Goal: Task Accomplishment & Management: Manage account settings

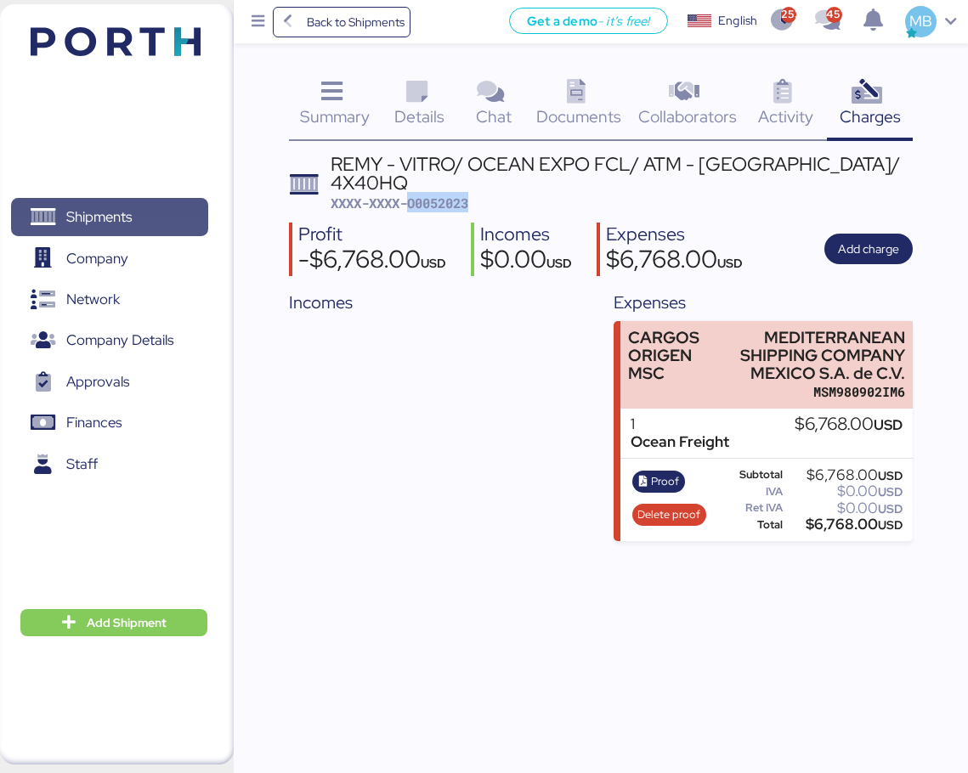
drag, startPoint x: 0, startPoint y: 0, endPoint x: 185, endPoint y: 215, distance: 283.7
click at [185, 215] on span "Shipments" at bounding box center [109, 217] width 183 height 25
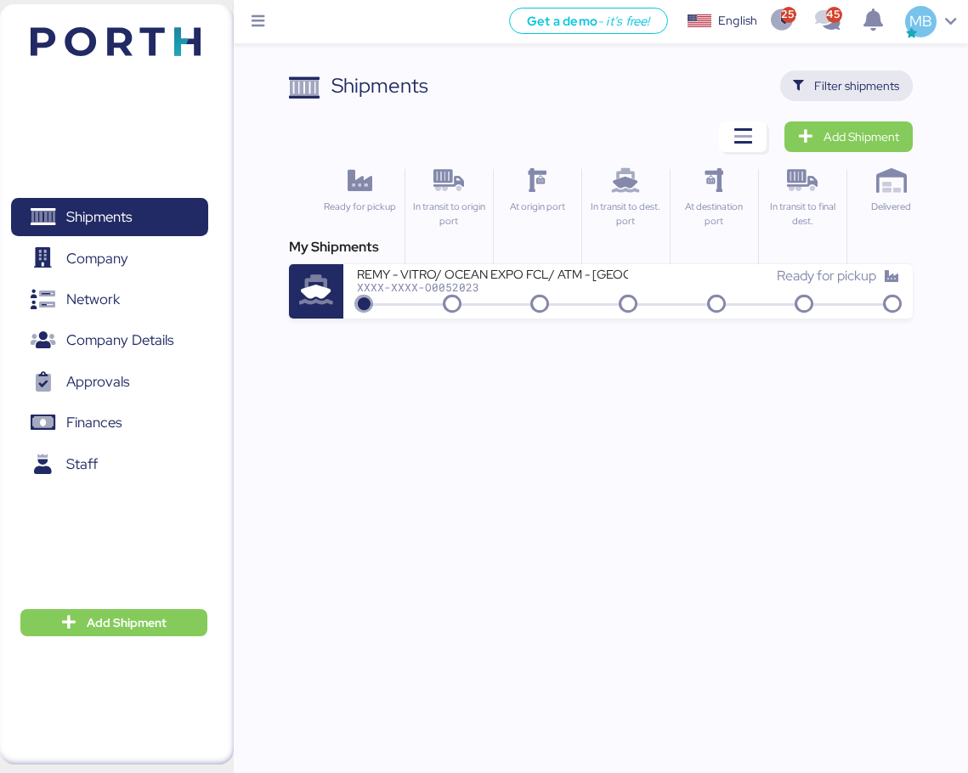
click at [886, 82] on span "Filter shipments" at bounding box center [856, 86] width 85 height 20
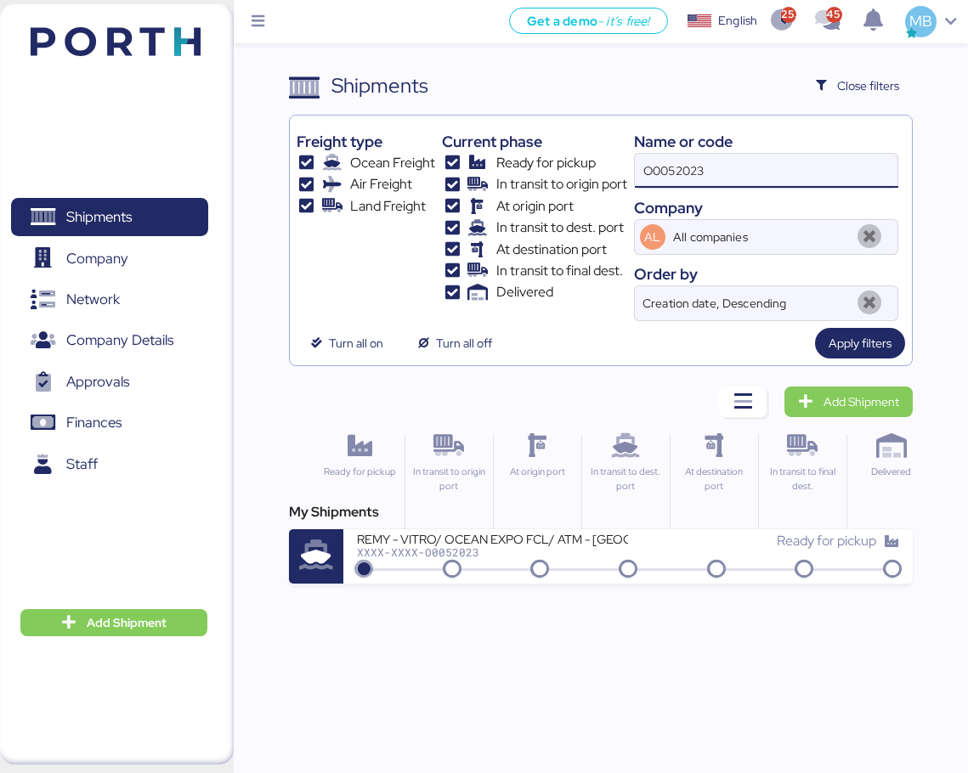
drag, startPoint x: 759, startPoint y: 162, endPoint x: 643, endPoint y: 151, distance: 116.1
click at [643, 151] on div "Name or code O0052023 Company AL All companies Order by Creation date, Descendi…" at bounding box center [766, 221] width 265 height 199
type input "yamato"
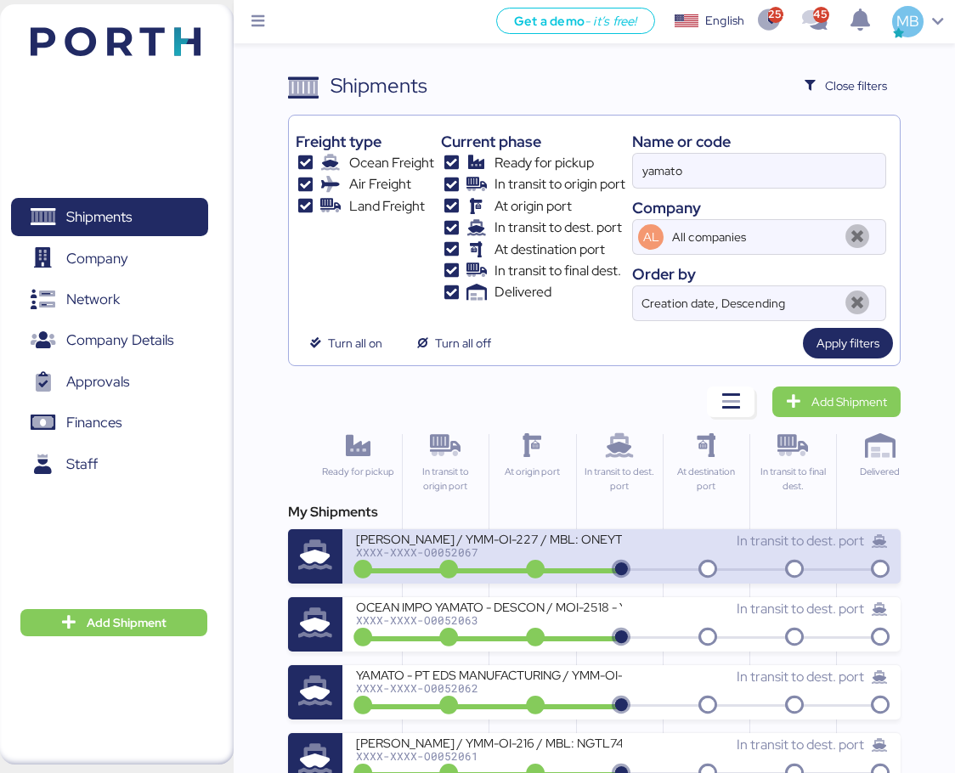
click at [550, 539] on div "[PERSON_NAME] / YMM-OI-227 / MBL: ONEYTYOFF6699600 / HBL: YTJTGI100095 / FCL" at bounding box center [489, 538] width 266 height 14
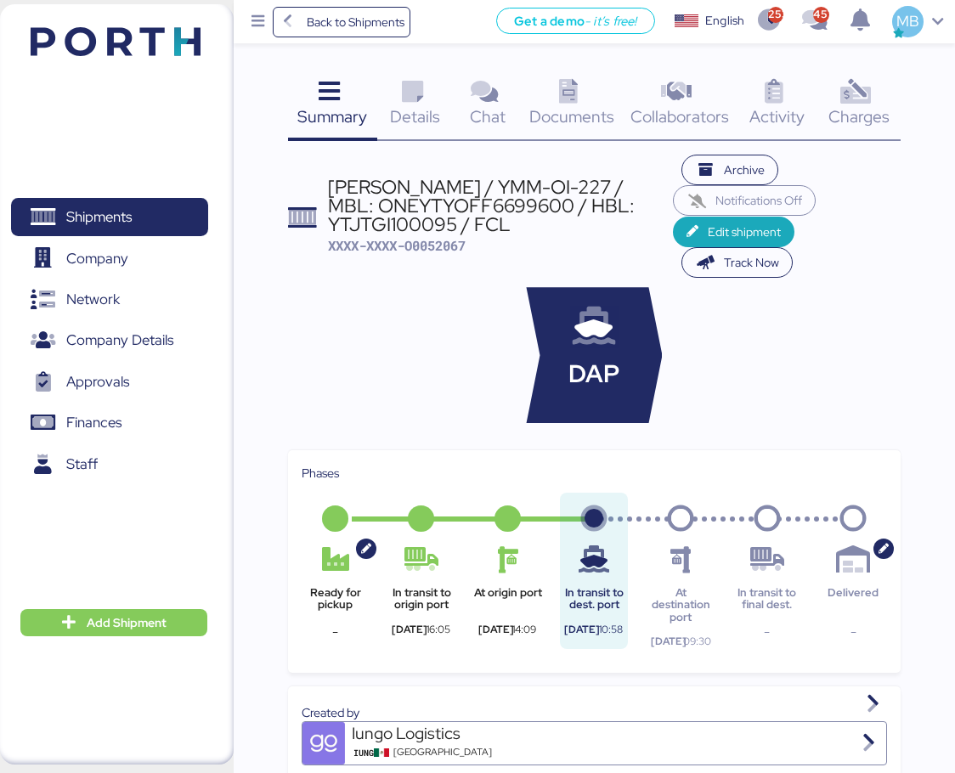
drag, startPoint x: 518, startPoint y: 224, endPoint x: 330, endPoint y: 184, distance: 192.8
click at [330, 184] on div "[PERSON_NAME] / YMM-OI-227 / MBL: ONEYTYOFF6699600 / HBL: YTJTGI100095 / FCL" at bounding box center [500, 206] width 345 height 57
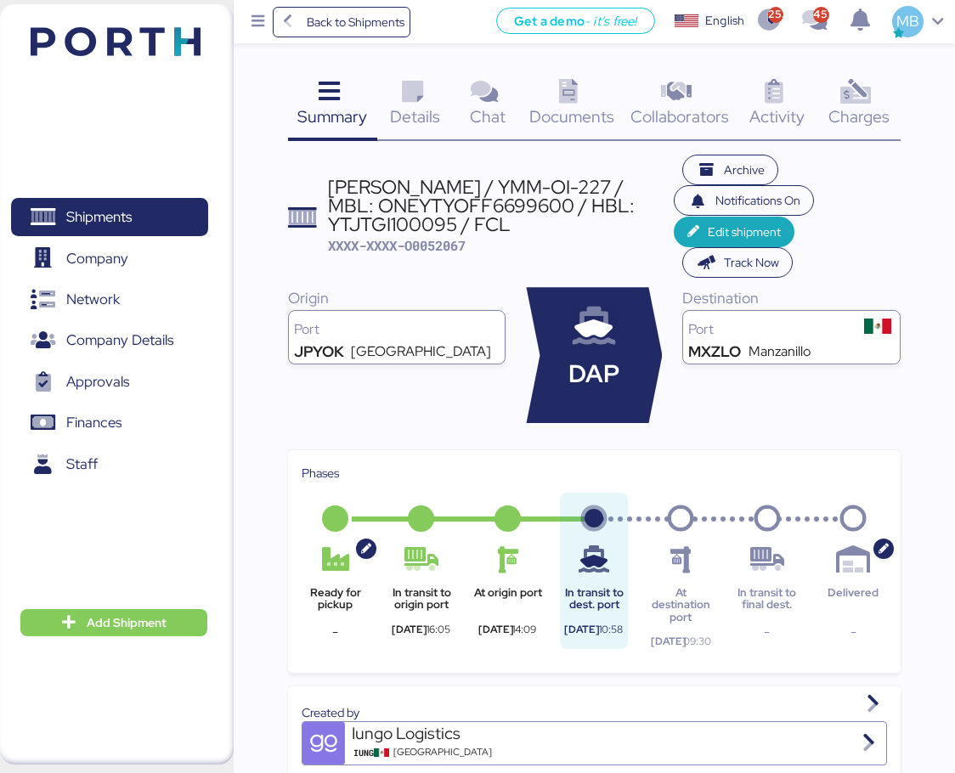
copy div "[PERSON_NAME] / YMM-OI-227 / MBL: ONEYTYOFF6699600 / HBL: YTJTGI100095 / FCL"
click at [95, 223] on span "Shipments" at bounding box center [98, 217] width 65 height 25
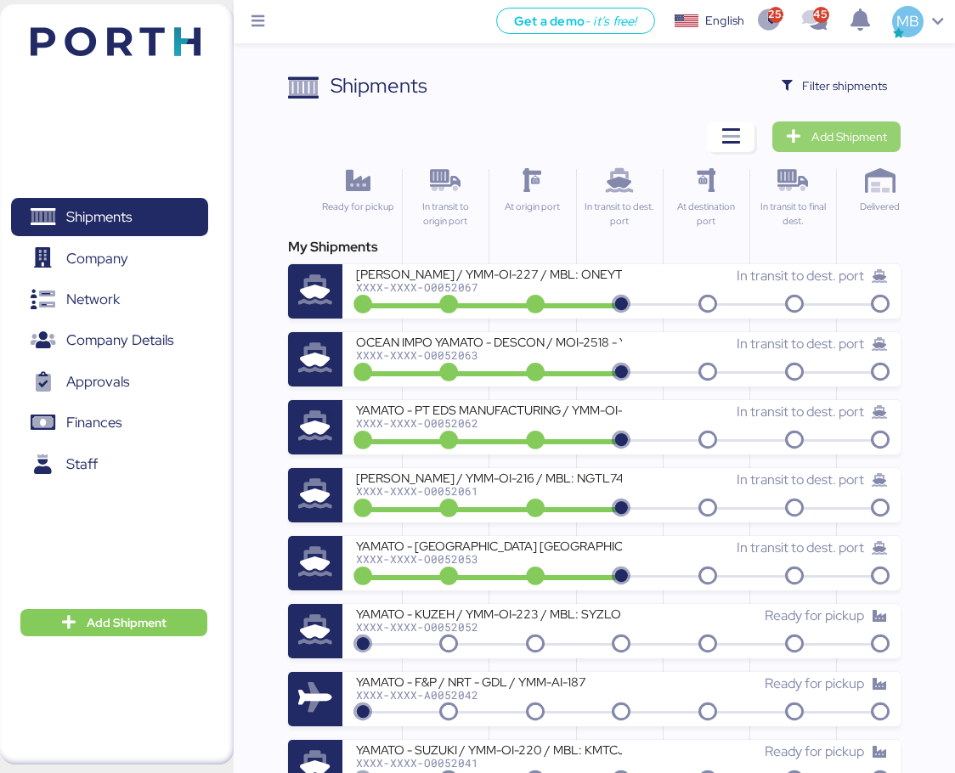
click at [875, 136] on span "Add Shipment" at bounding box center [849, 137] width 76 height 20
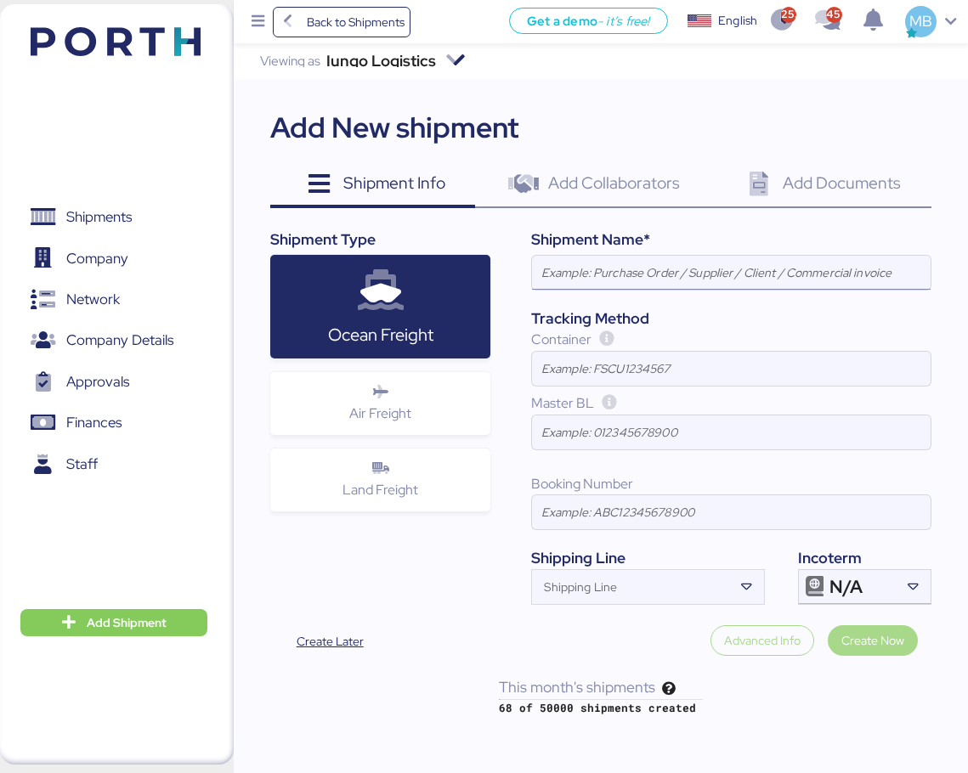
click at [768, 271] on input at bounding box center [731, 273] width 398 height 34
paste input "[PERSON_NAME] / YMM-OI-227 / MBL: ONEYTYOFF6699600 / HBL: YTJTGI100095 / FCL"
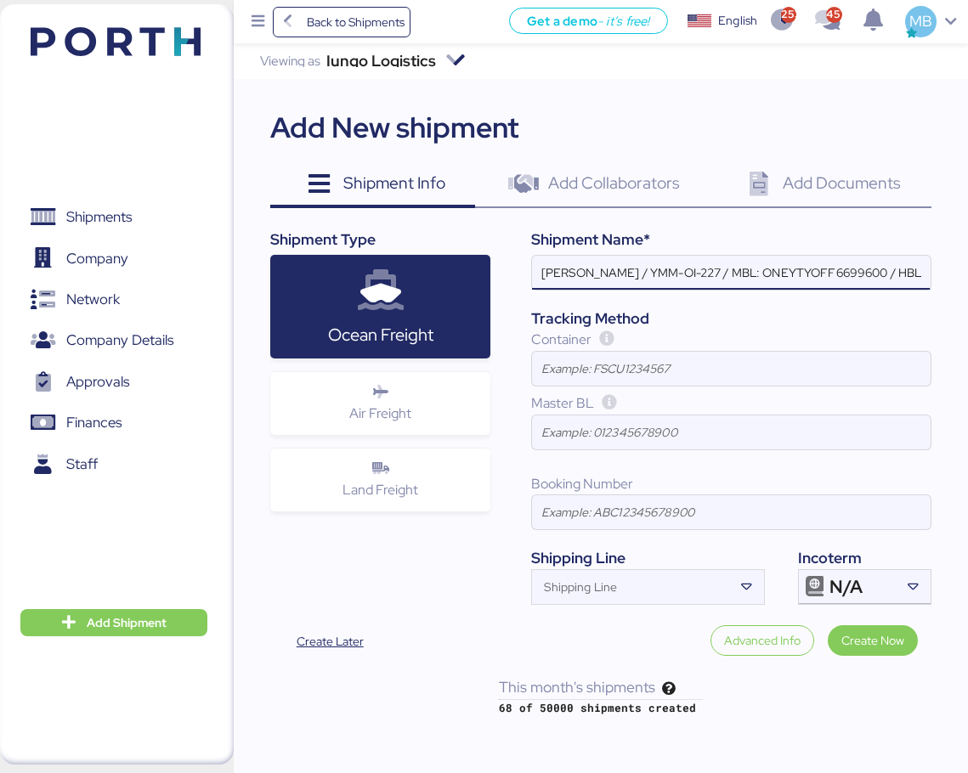
scroll to position [0, 133]
click at [874, 582] on div "N/A" at bounding box center [862, 587] width 66 height 34
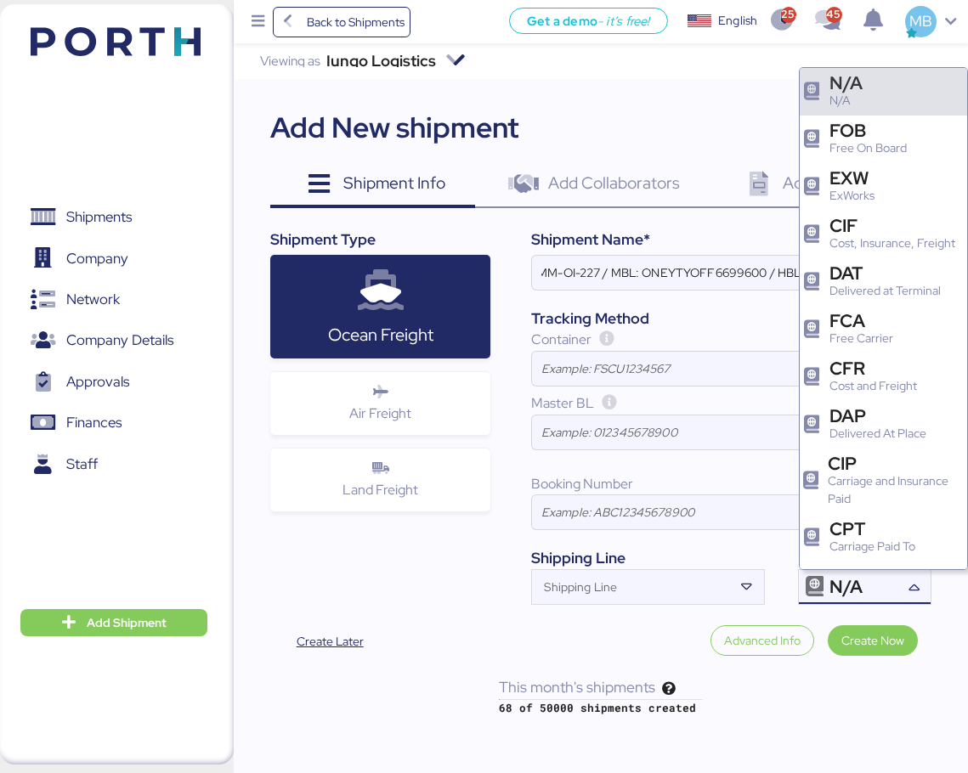
scroll to position [0, 0]
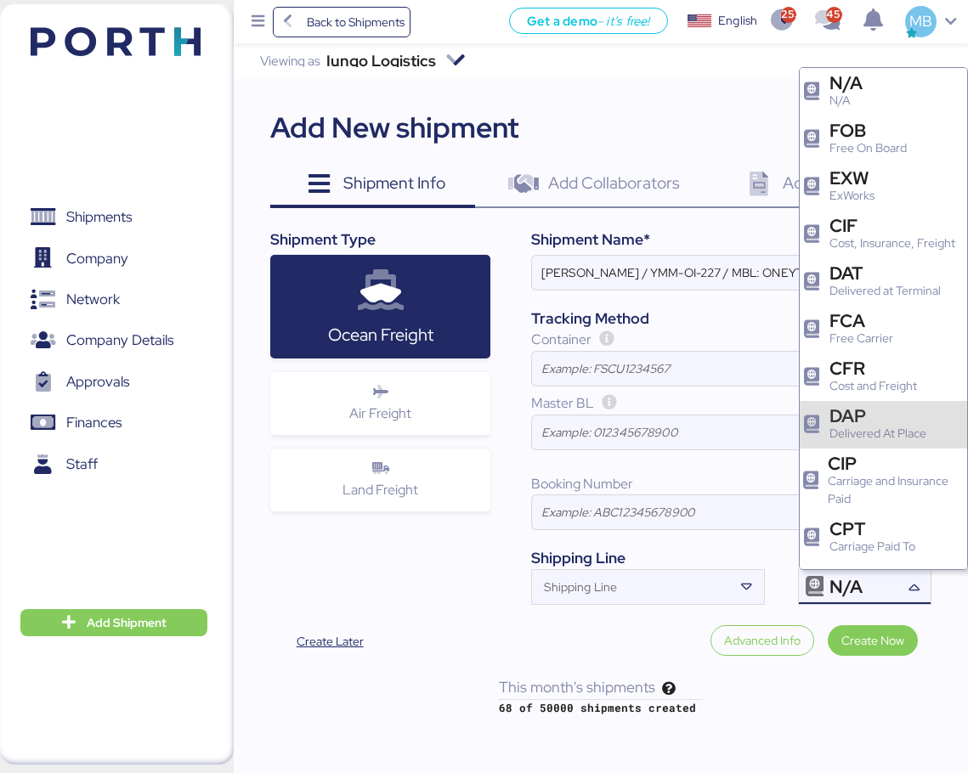
click at [871, 425] on div "DAP" at bounding box center [877, 416] width 97 height 18
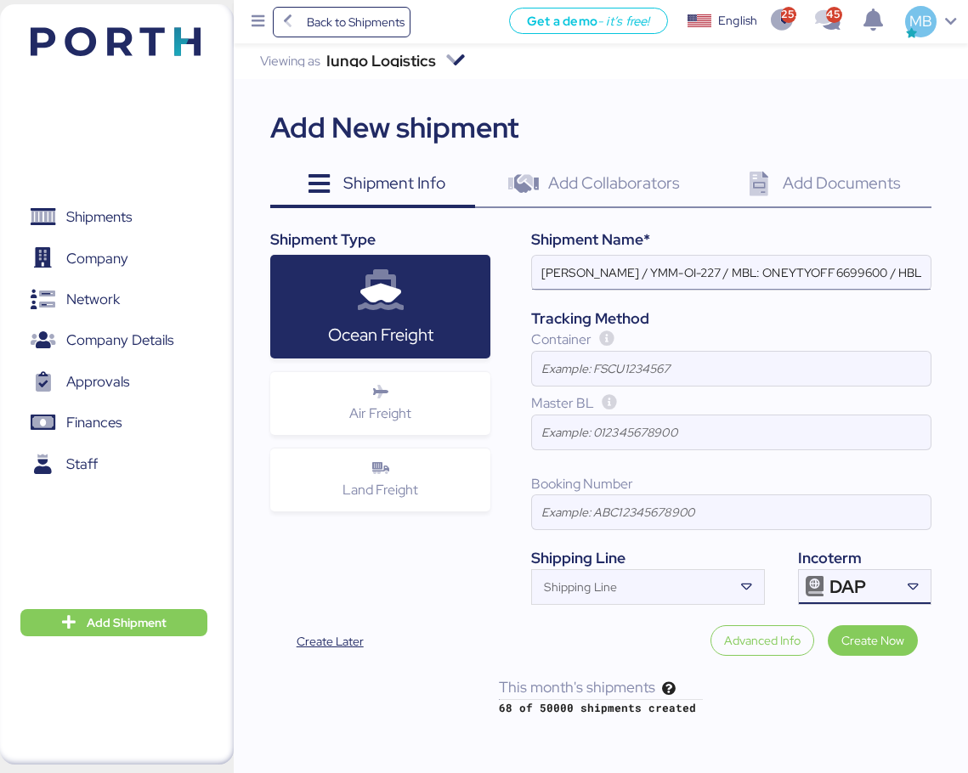
click at [837, 279] on input "[PERSON_NAME] / YMM-OI-227 / MBL: ONEYTYOFF6699600 / HBL: YTJTGI100095 / FCL" at bounding box center [731, 273] width 398 height 34
click at [901, 270] on input "[PERSON_NAME] / YMM-OI-227 / MBL: ONEYTYOFF6699600 / HBL: YTJTGI100095 / FCL" at bounding box center [731, 273] width 398 height 34
click at [708, 275] on input "[PERSON_NAME] / YMM-OI-227 / MBL: ONEYTYOFF6699600 / HBL: YTJTGI100095 / LCL" at bounding box center [731, 273] width 398 height 34
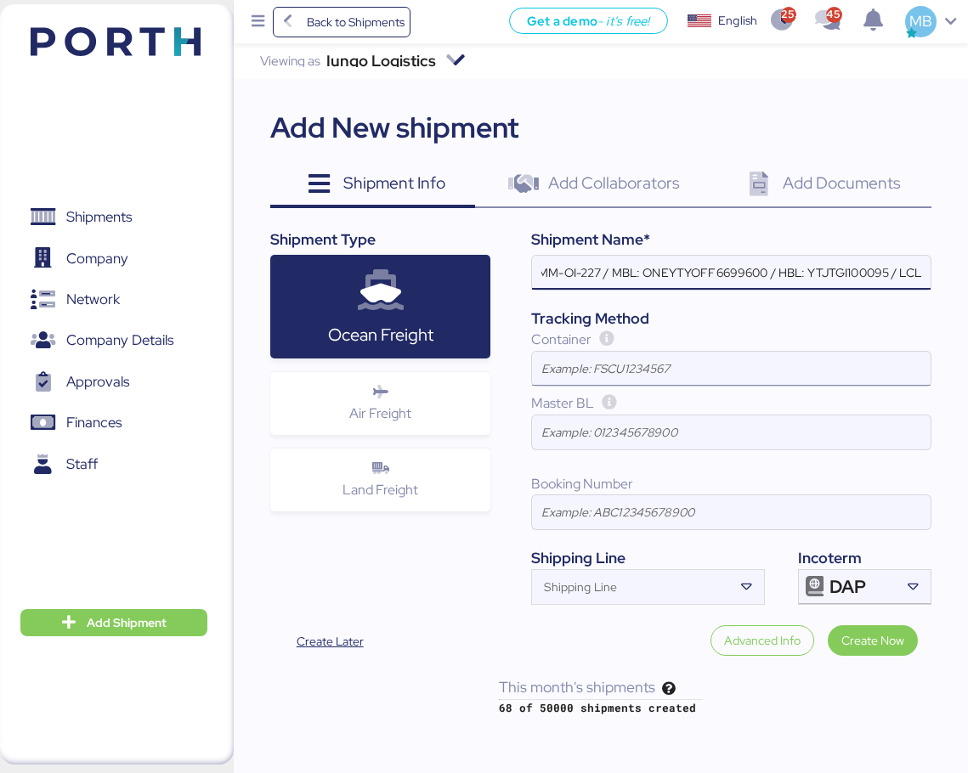
type input "[PERSON_NAME] / YMM-OI-227 / MBL: ONEYTYOFF6699600 / HBL: YTJTGI100095 / LCL"
click at [615, 365] on input at bounding box center [731, 369] width 398 height 34
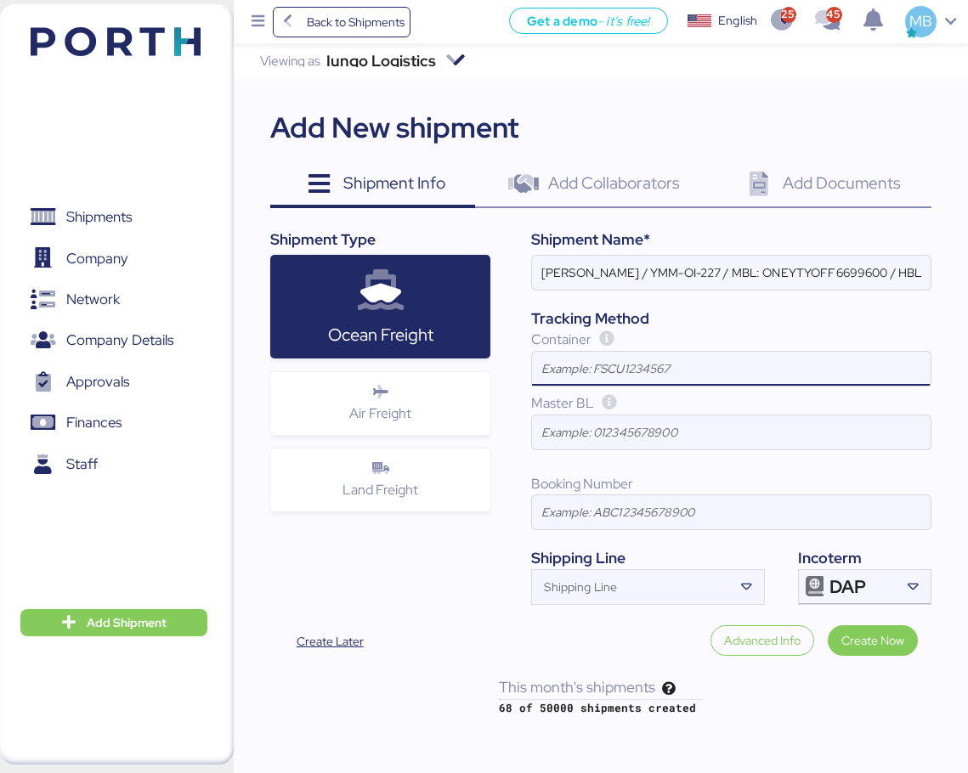
paste input "TXGU7200945"
type input "TXGU7200945"
click at [631, 274] on input "[PERSON_NAME] / YMM-OI-227 / MBL: ONEYTYOFF6699600 / HBL: YTJTGI100095 / LCL" at bounding box center [731, 273] width 398 height 34
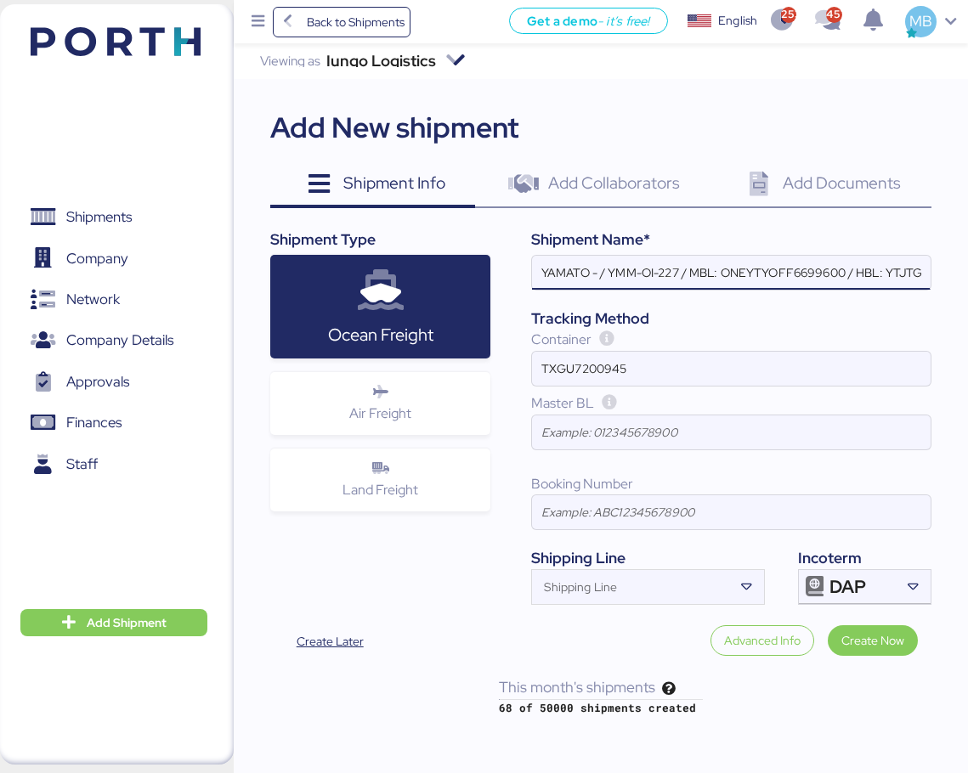
paste input "MAGNA"
click at [714, 263] on input "YAMATO - MAGNA / YMM-OI-227 / MBL: ONEYTYOFF6699600 / HBL: YTJTGI100095 / LCL" at bounding box center [731, 273] width 398 height 34
paste input "YMM-OI-229"
click at [777, 268] on input "YAMATO - MAGNA / YMM-OI-229 / MBL: ONEYTYOFF6699600 / HBL: YTJTGI100095 / LCL" at bounding box center [731, 273] width 398 height 34
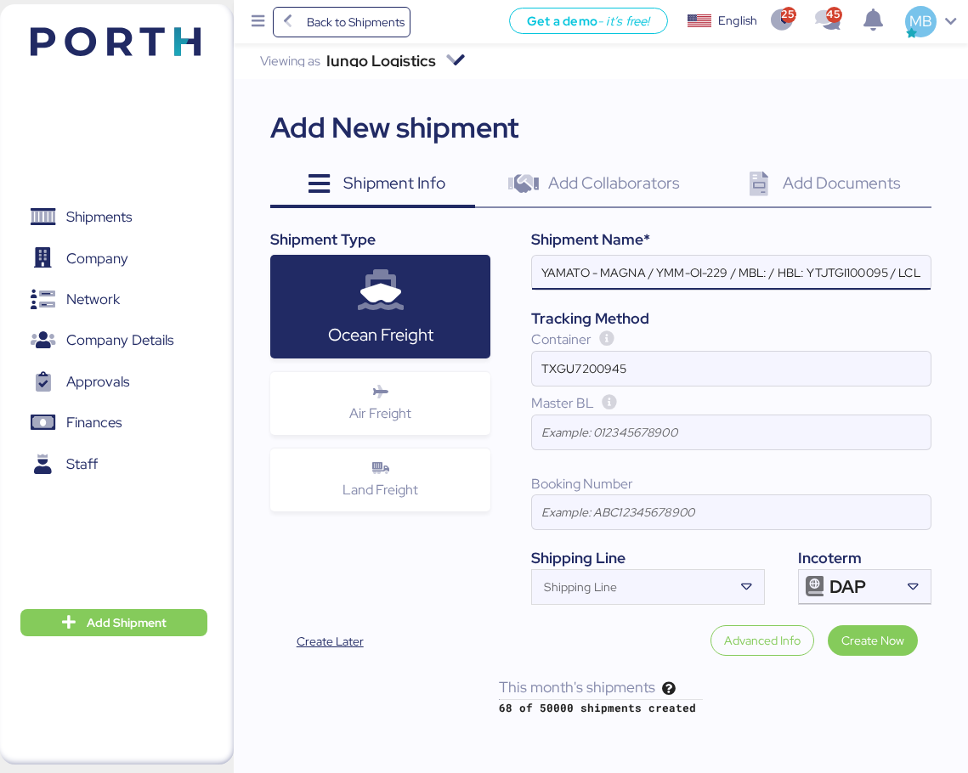
paste input "QDUC25071345"
click at [912, 274] on input "YAMATO - MAGNA / YMM-OI-229 / MBL: QDUC25071345 / HBL: YTJTGI100095 / LCL" at bounding box center [731, 273] width 398 height 34
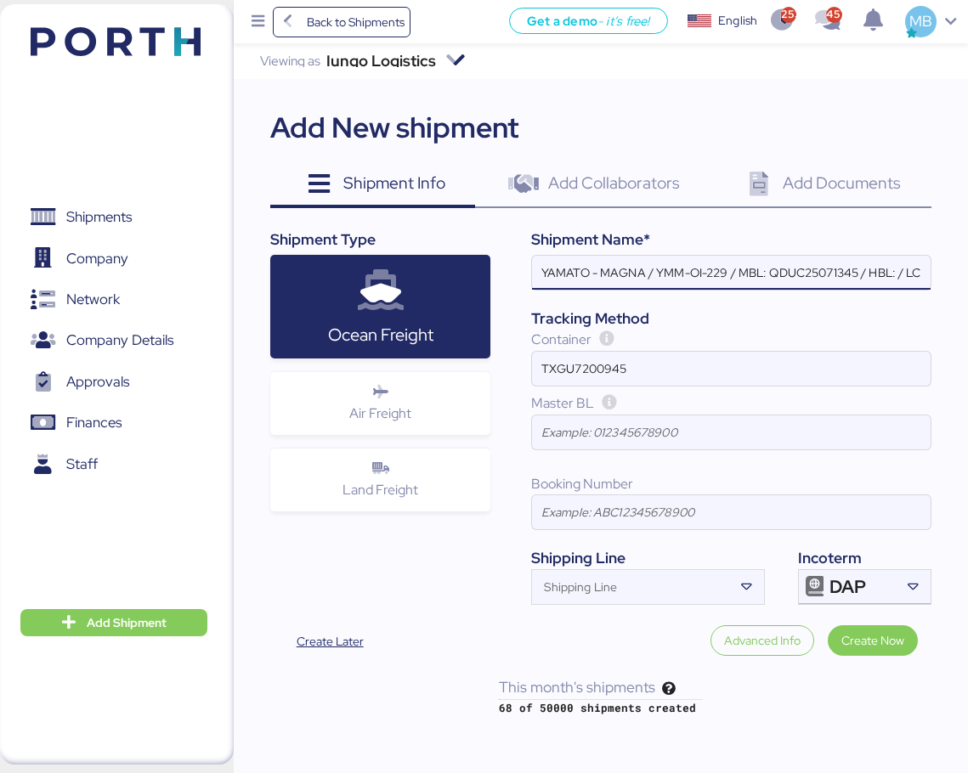
paste input "SLSA2507112"
type input "YAMATO - MAGNA / YMM-OI-229 / MBL: QDUC25071345 / HBL: SLSA2507112 / LCL"
click at [867, 633] on span "Create Now" at bounding box center [872, 640] width 63 height 20
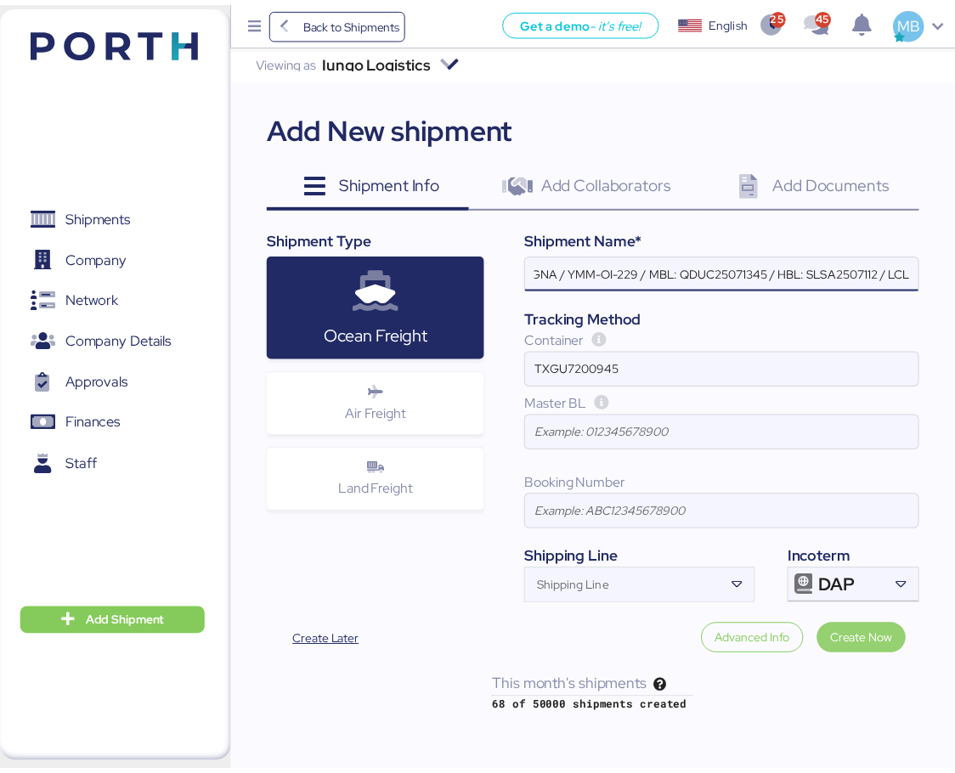
scroll to position [0, 0]
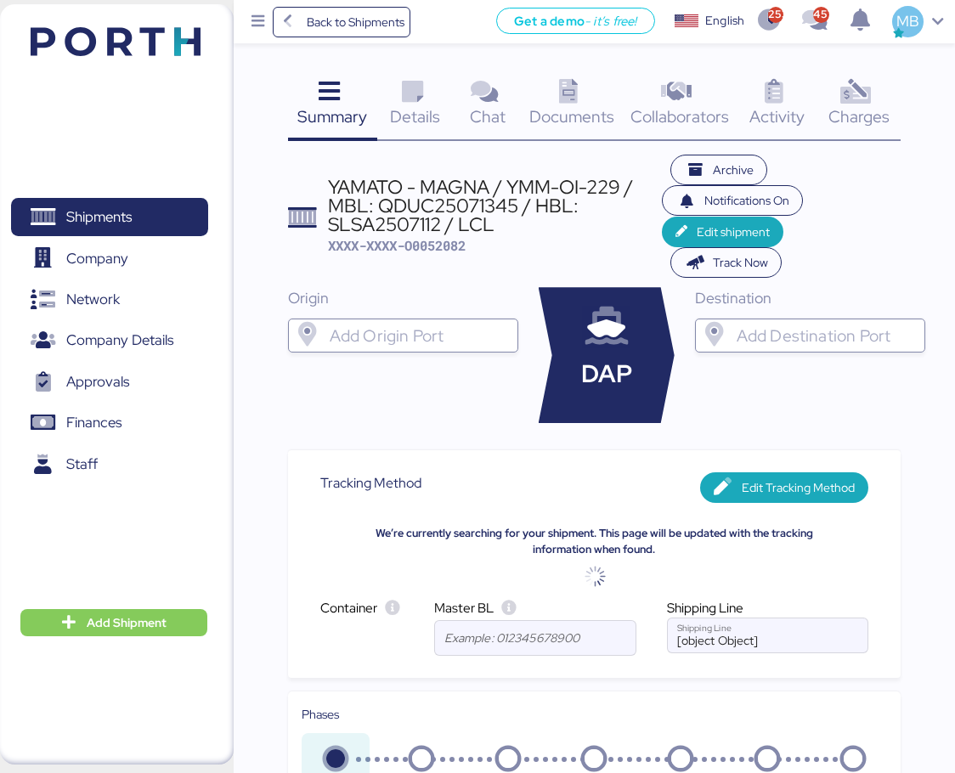
click at [455, 341] on input "search" at bounding box center [418, 335] width 184 height 20
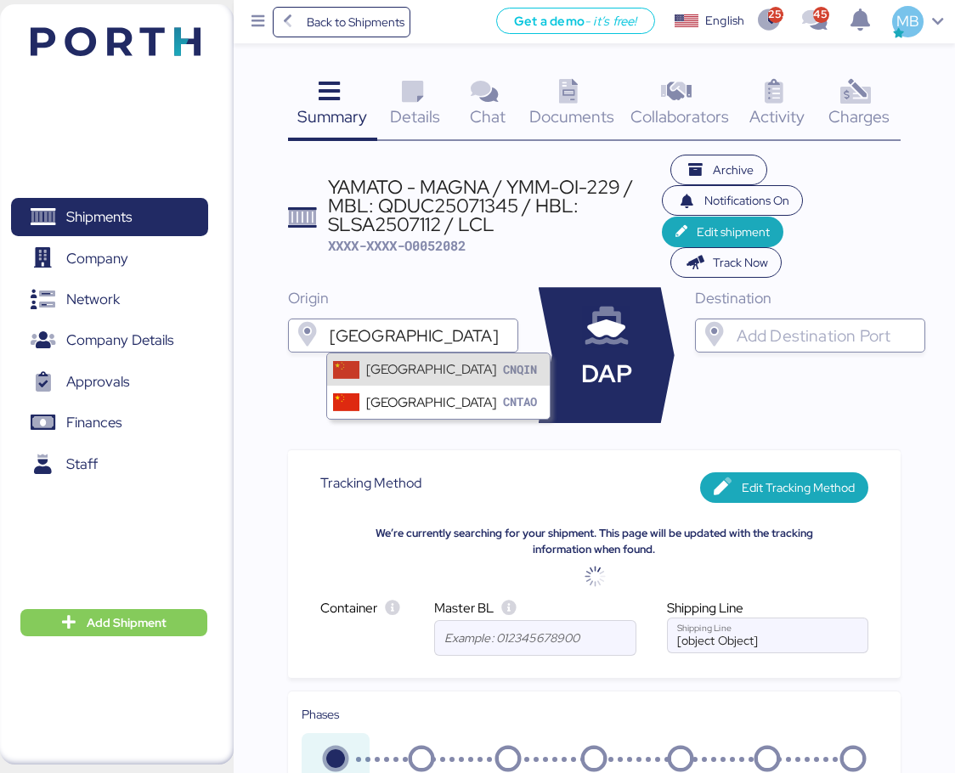
type input "[GEOGRAPHIC_DATA]"
click at [438, 371] on div "Qingdao CNQIN" at bounding box center [438, 369] width 223 height 32
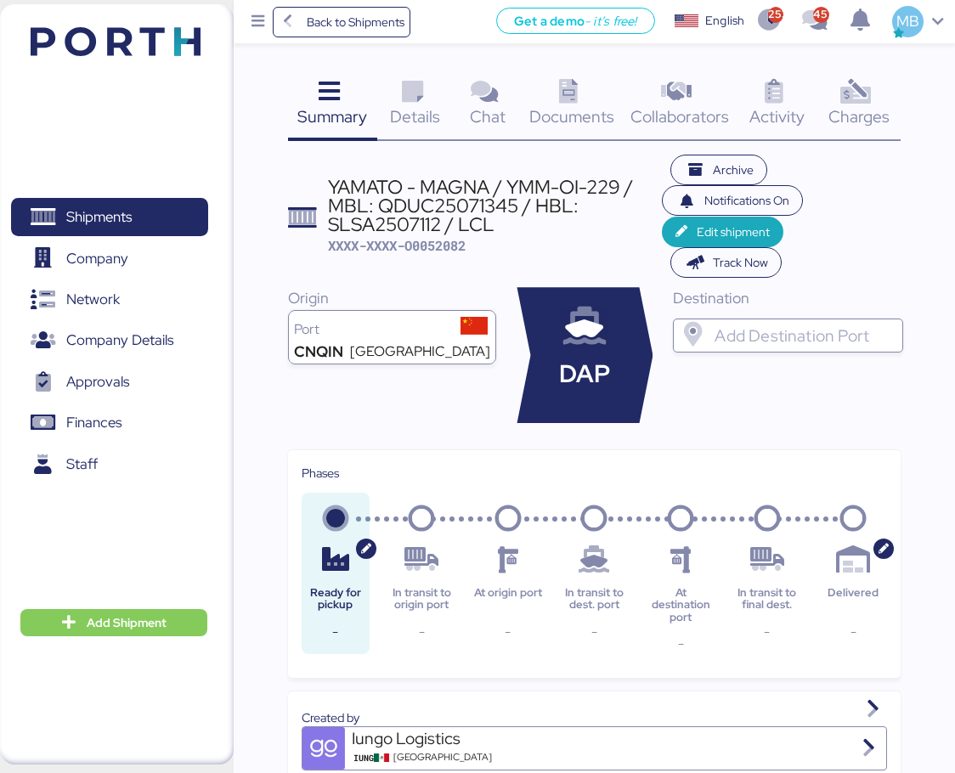
click at [754, 328] on input "search" at bounding box center [803, 335] width 184 height 20
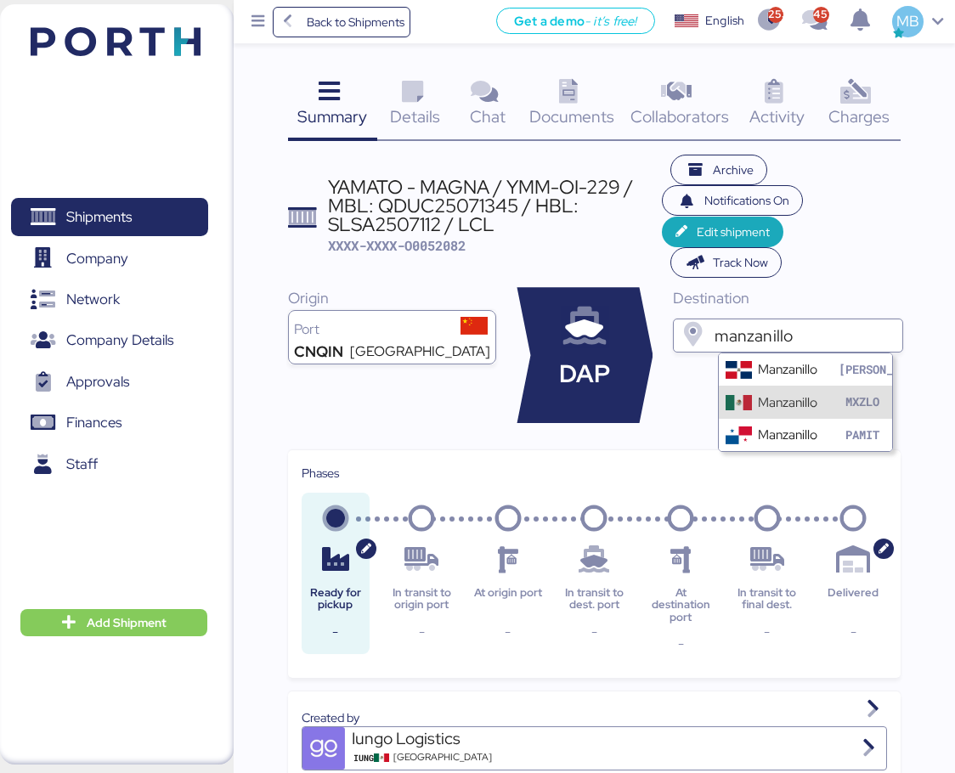
type input "manzanillo"
click at [780, 404] on div "Manzanillo" at bounding box center [787, 402] width 59 height 20
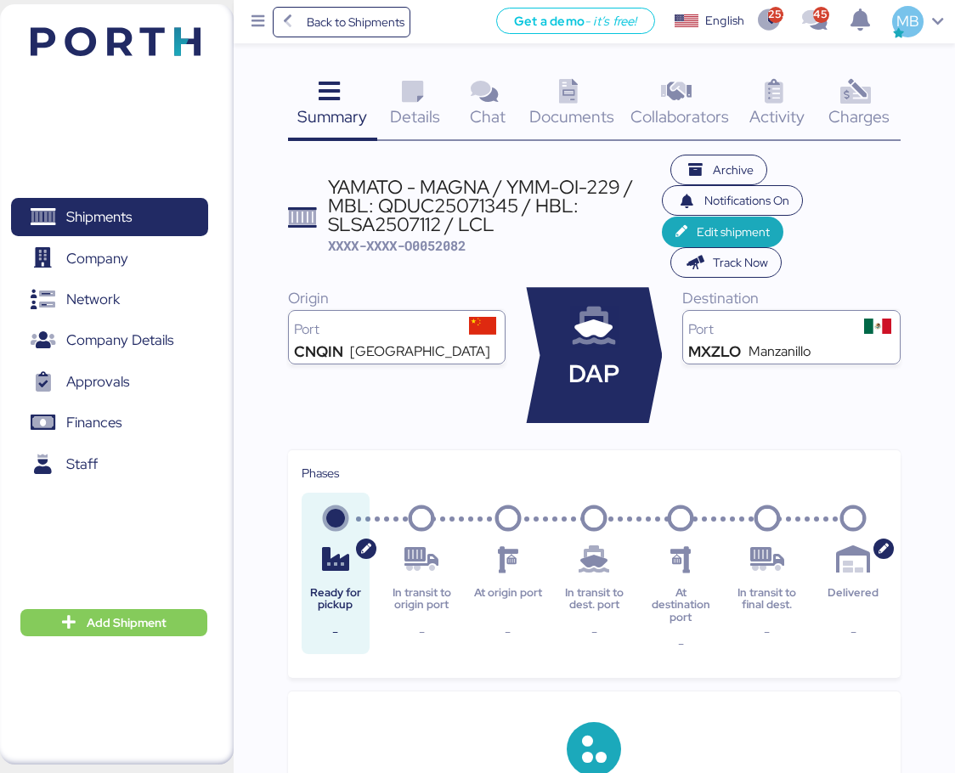
click at [418, 91] on icon at bounding box center [412, 92] width 37 height 25
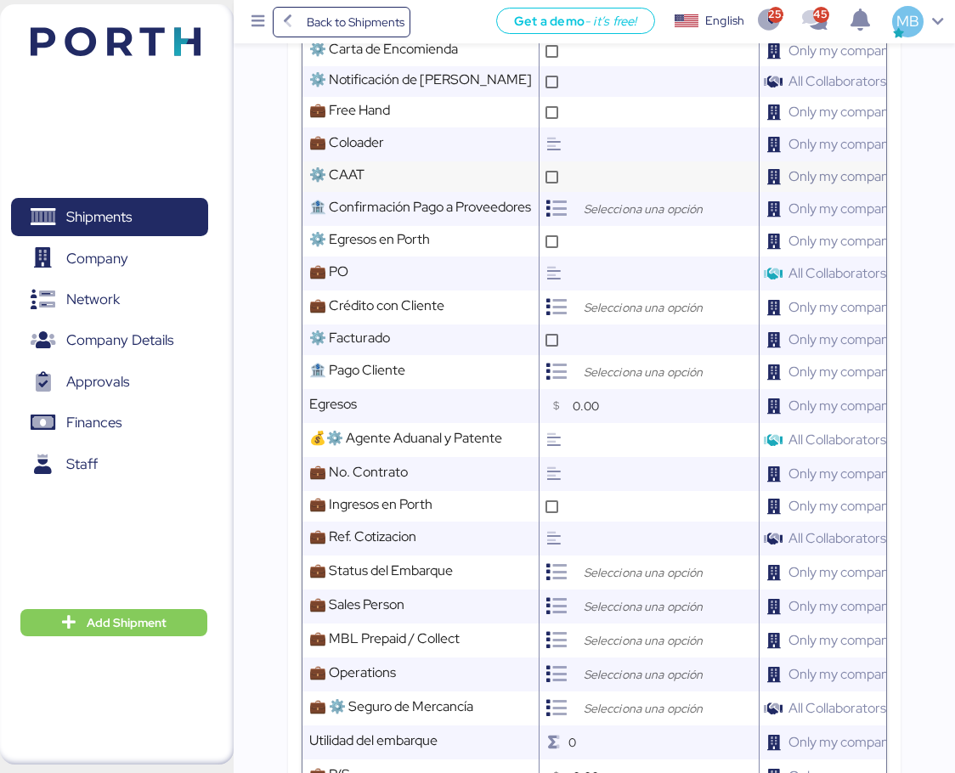
scroll to position [850, 0]
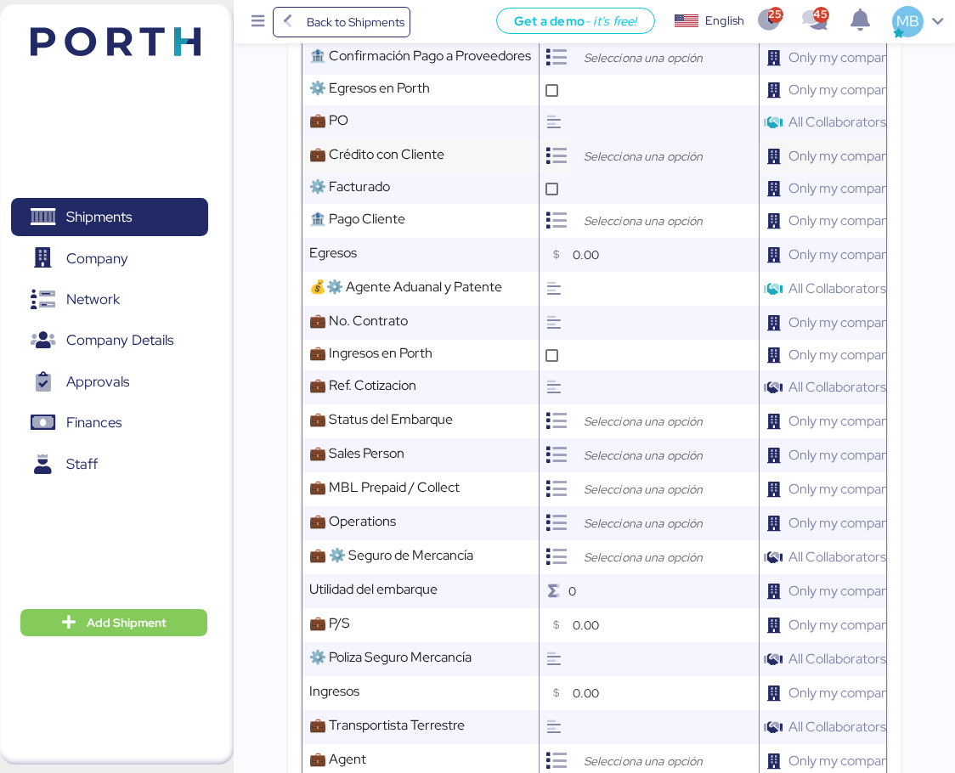
click at [607, 167] on input "search" at bounding box center [669, 156] width 178 height 20
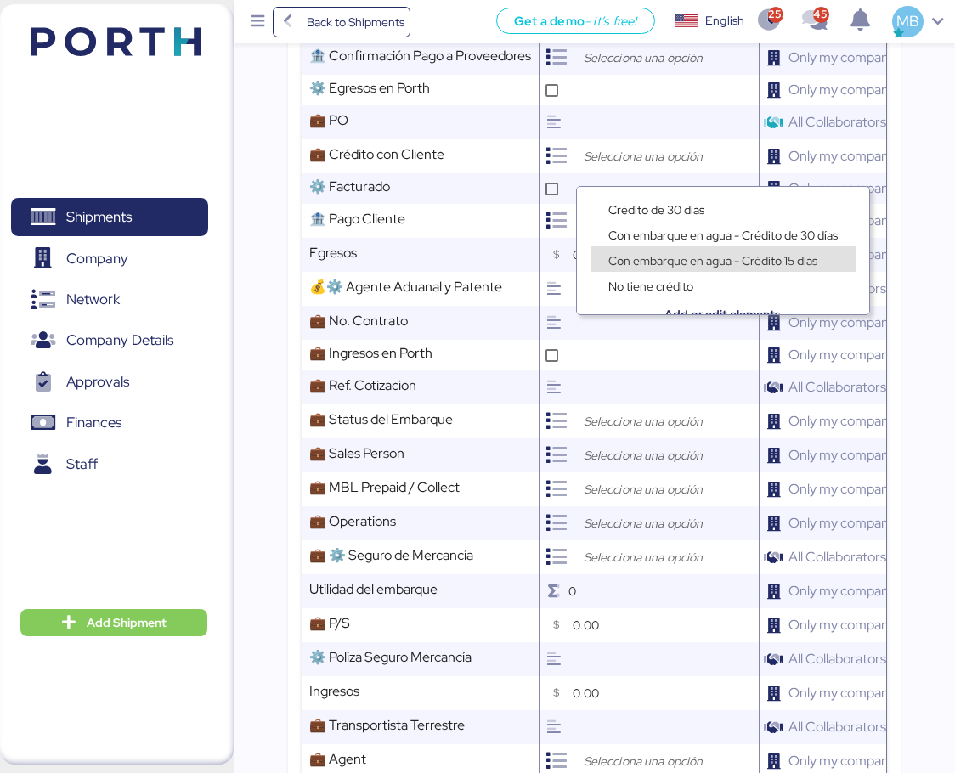
click at [725, 260] on span "Con embarque en agua - Crédito 15 días" at bounding box center [712, 260] width 209 height 15
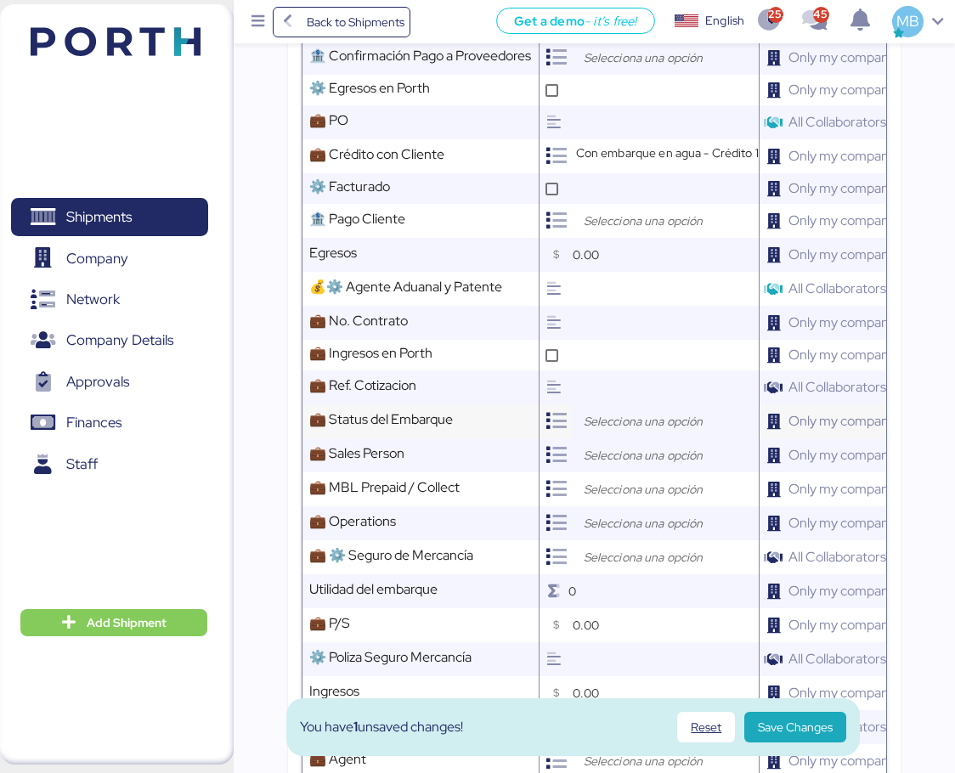
click at [608, 420] on div at bounding box center [665, 421] width 187 height 34
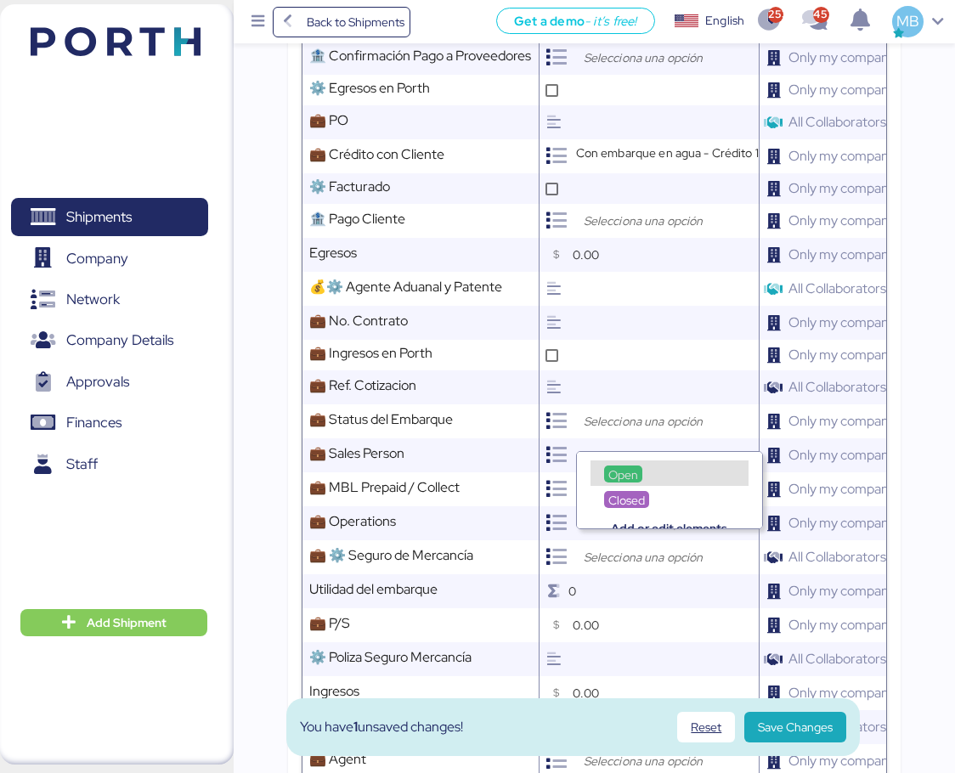
click at [637, 477] on div "Closed" at bounding box center [669, 489] width 185 height 25
click at [623, 464] on div "Open" at bounding box center [669, 472] width 158 height 25
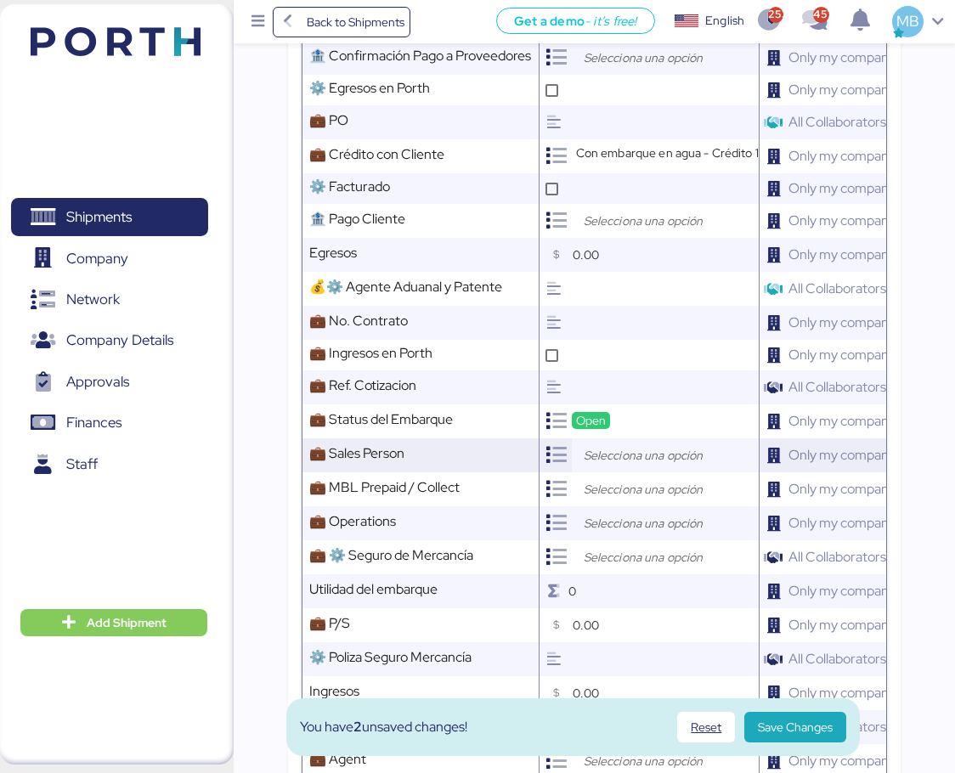
click at [608, 463] on input "search" at bounding box center [669, 455] width 178 height 20
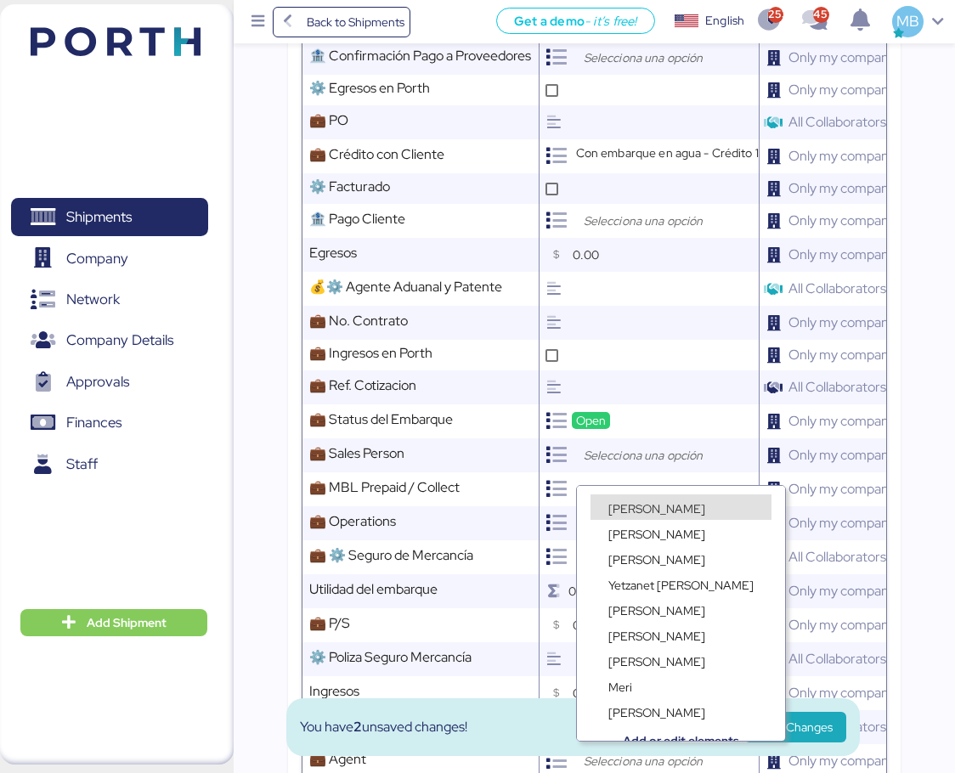
click at [629, 504] on span "[PERSON_NAME]" at bounding box center [656, 508] width 97 height 15
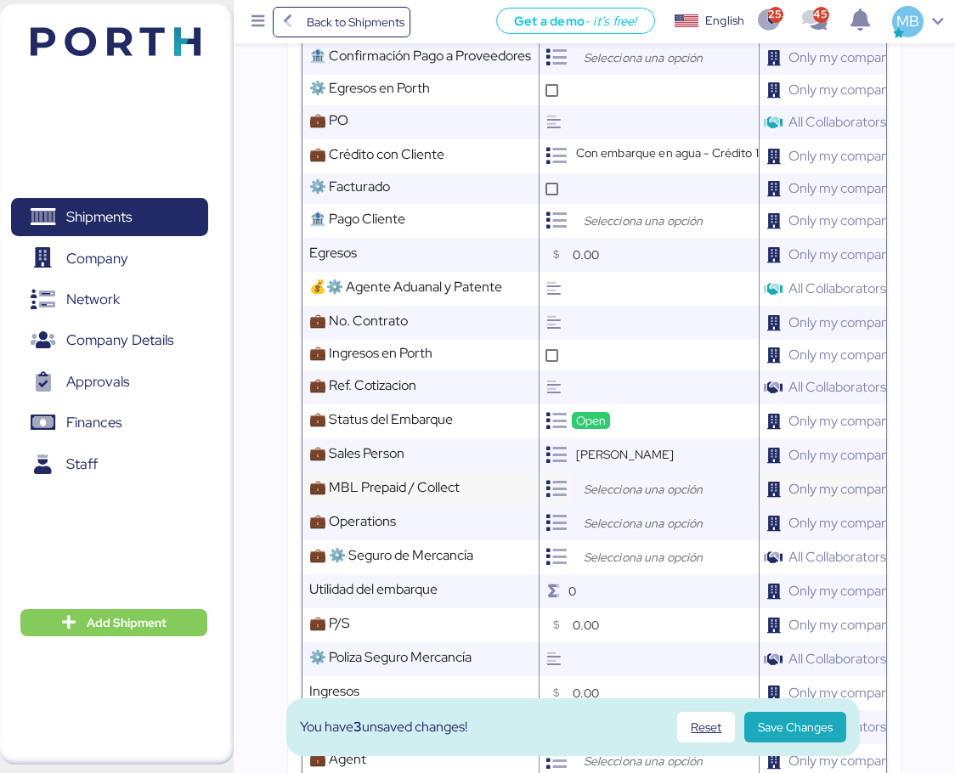
click at [618, 500] on input "search" at bounding box center [669, 489] width 178 height 20
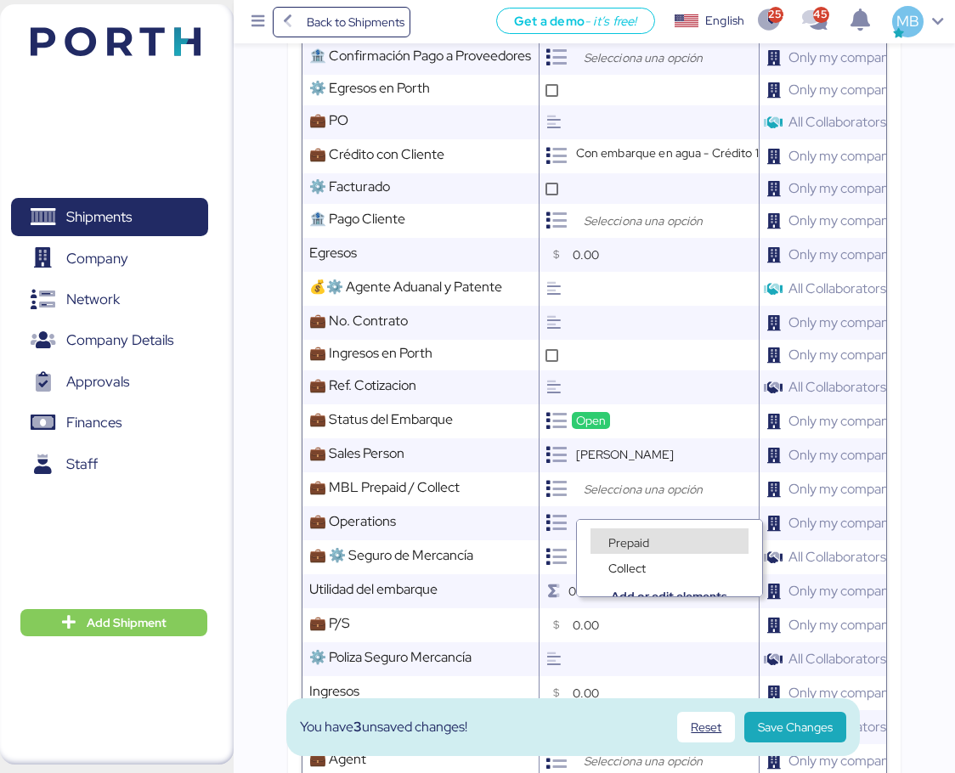
click at [620, 538] on span "Prepaid" at bounding box center [628, 542] width 41 height 15
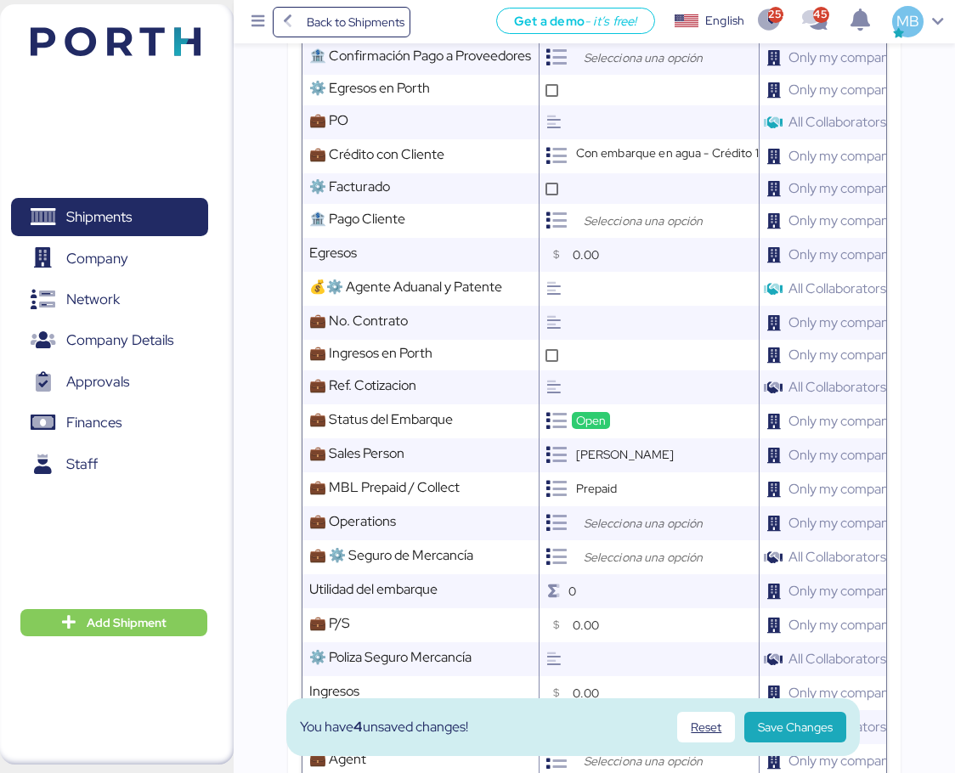
click at [638, 533] on input "search" at bounding box center [669, 523] width 178 height 20
drag, startPoint x: 671, startPoint y: 545, endPoint x: 576, endPoint y: 492, distance: 109.2
click at [671, 534] on input "search" at bounding box center [669, 523] width 178 height 20
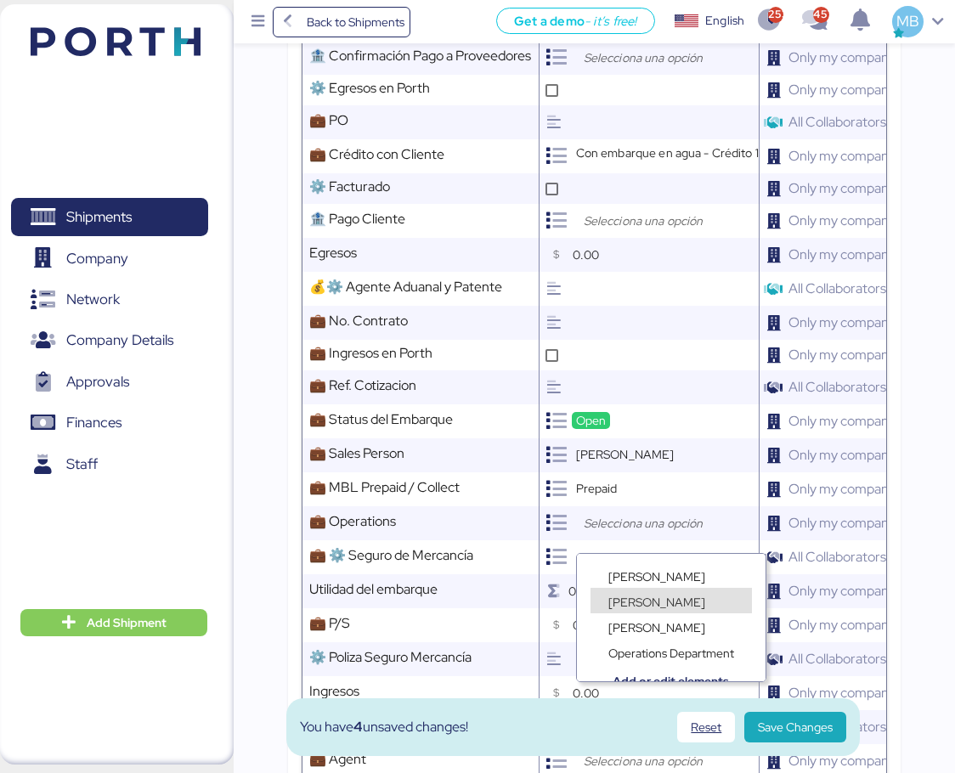
click at [663, 601] on span "[PERSON_NAME]" at bounding box center [656, 602] width 97 height 15
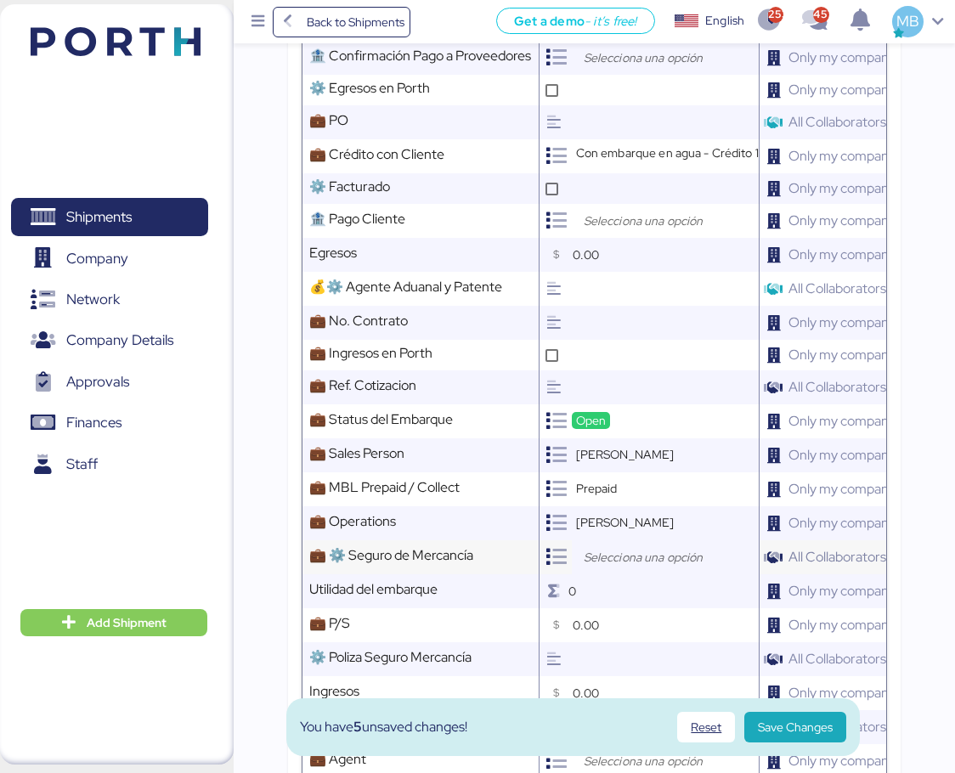
click at [639, 567] on input "search" at bounding box center [669, 557] width 178 height 20
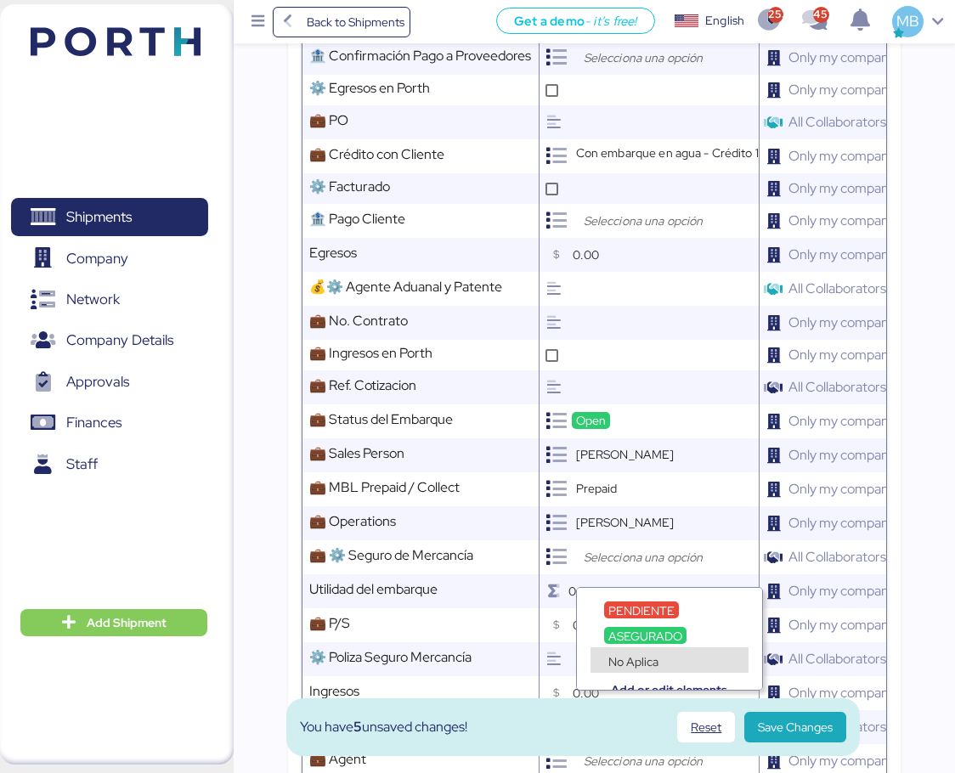
click at [652, 656] on span "No Aplica" at bounding box center [633, 661] width 50 height 15
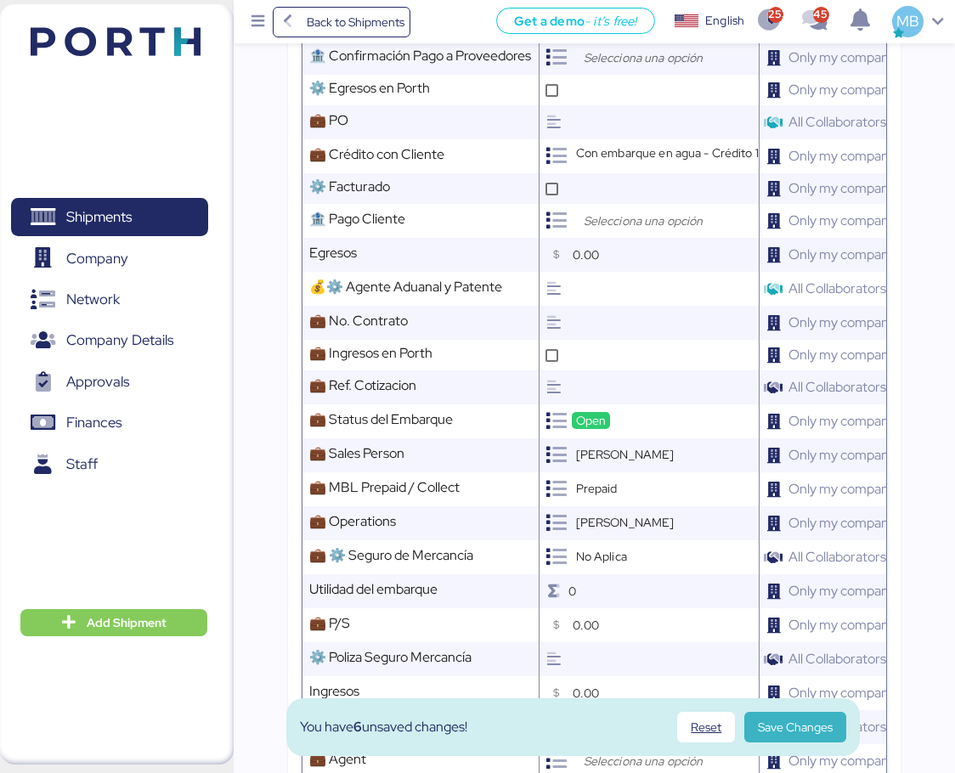
click at [821, 728] on span "Save Changes" at bounding box center [795, 727] width 75 height 20
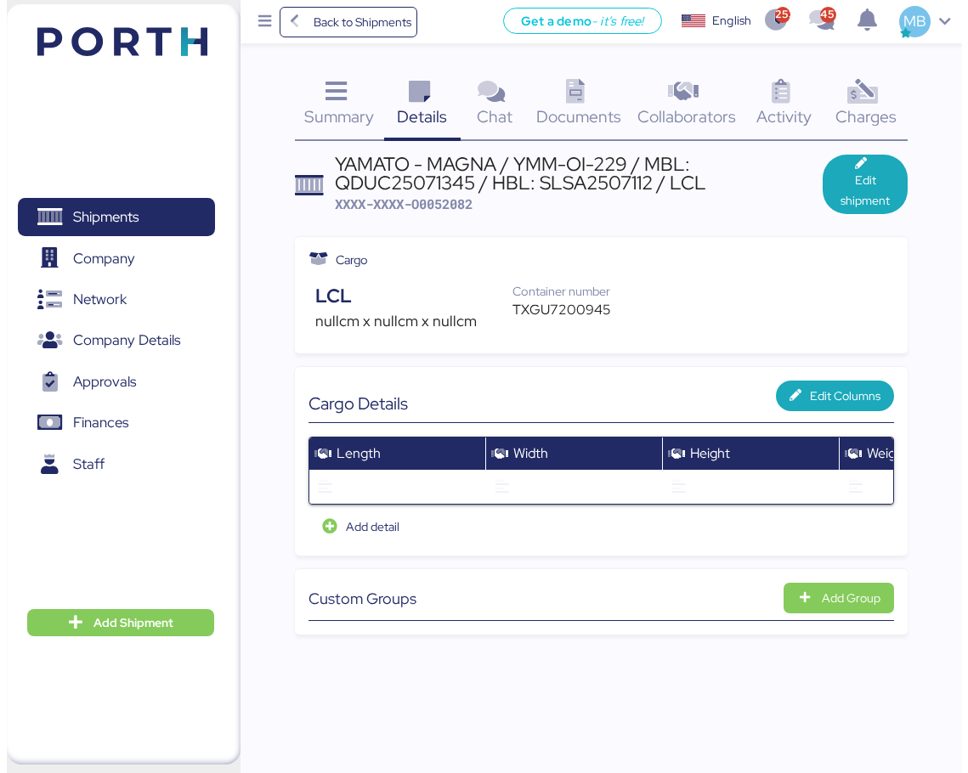
scroll to position [0, 0]
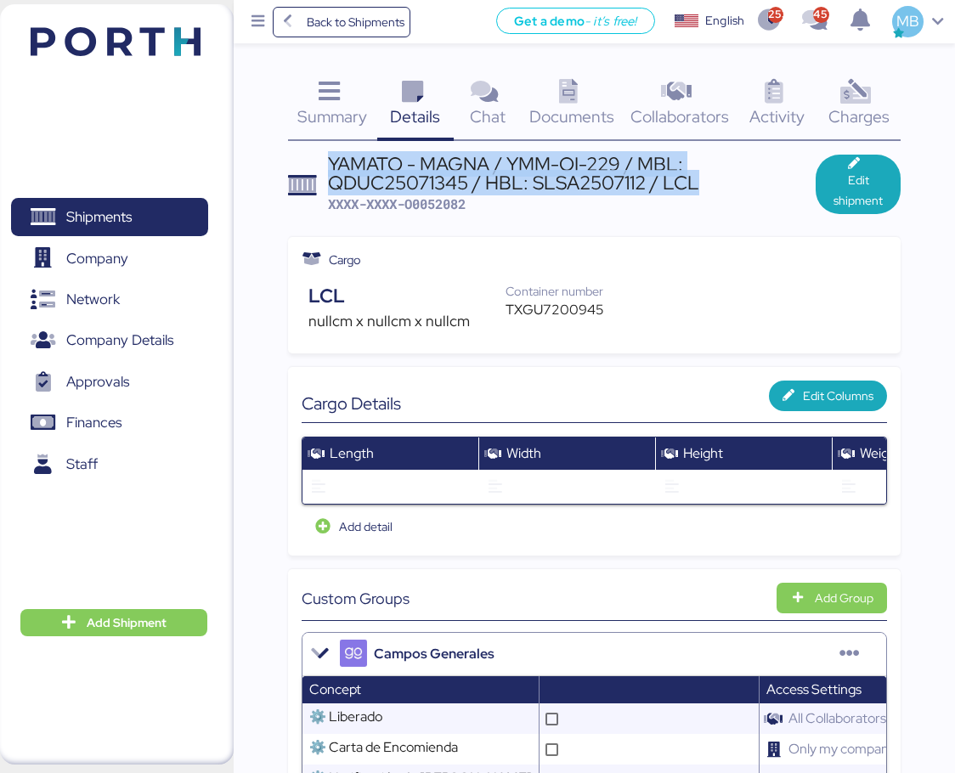
drag, startPoint x: 709, startPoint y: 187, endPoint x: 327, endPoint y: 154, distance: 382.9
click at [328, 155] on div "YAMATO - MAGNA / YMM-OI-229 / MBL: QDUC25071345 / HBL: SLSA2507112 / LCL" at bounding box center [572, 174] width 488 height 38
copy div "YAMATO - MAGNA / YMM-OI-229 / MBL: QDUC25071345 / HBL: SLSA2507112 / LCL"
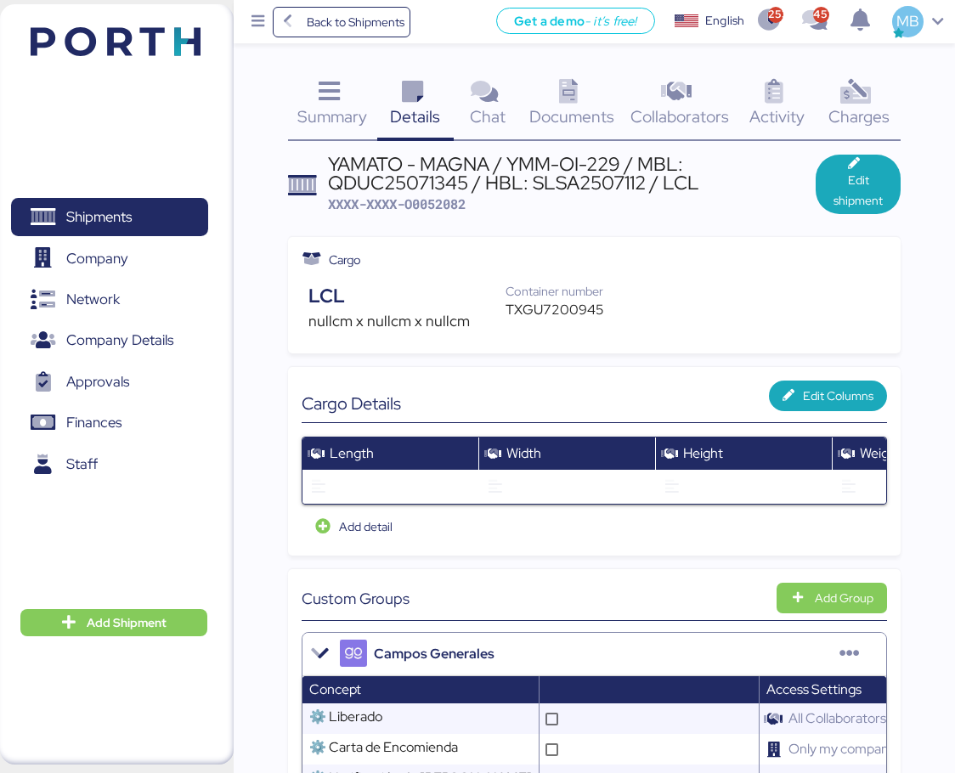
click at [543, 307] on div "TXGU7200945" at bounding box center [563, 310] width 116 height 20
copy div "TXGU7200945"
click at [439, 199] on span "XXXX-XXXX-O0052082" at bounding box center [397, 203] width 138 height 17
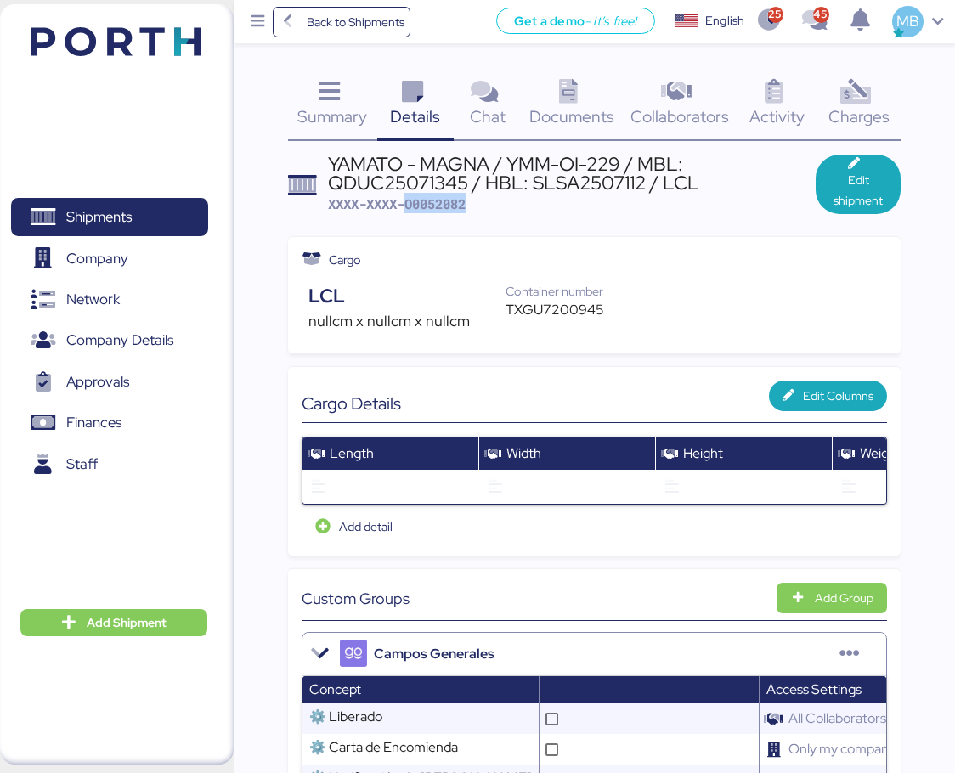
copy span "O0052082"
click at [418, 207] on span "XXXX-XXXX-O0052082" at bounding box center [397, 203] width 138 height 17
click at [669, 181] on div "YAMATO - MAGNA / YMM-OI-229 / MBL: QDUC25071345 / HBL: SLSA2507112 / LCL" at bounding box center [572, 174] width 488 height 38
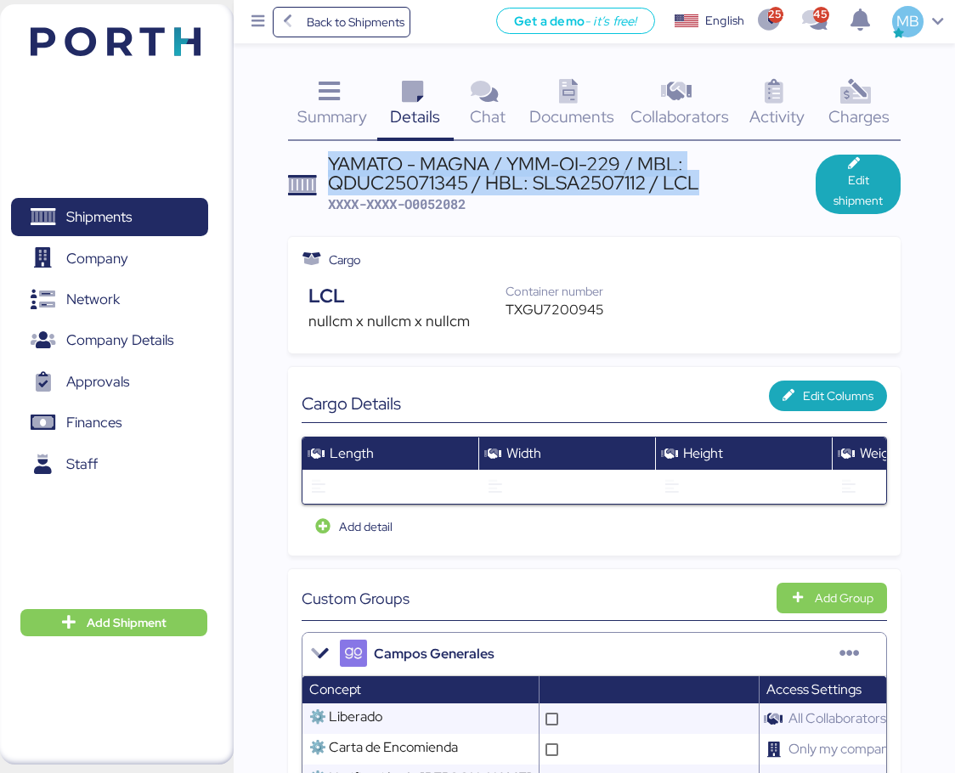
drag, startPoint x: 710, startPoint y: 180, endPoint x: 325, endPoint y: 167, distance: 385.1
click at [325, 167] on header "YAMATO - MAGNA / YMM-OI-229 / MBL: QDUC25071345 / HBL: SLSA2507112 / LCL XXXX-X…" at bounding box center [594, 184] width 613 height 59
copy div "YAMATO - MAGNA / YMM-OI-229 / MBL: QDUC25071345 / HBL: SLSA2507112 / LCL"
click at [88, 213] on span "Shipments" at bounding box center [98, 217] width 65 height 25
copy div "YAMATO - MAGNA / YMM-OI-229 / MBL: QDUC25071345 / HBL: SLSA2507112 / LCL"
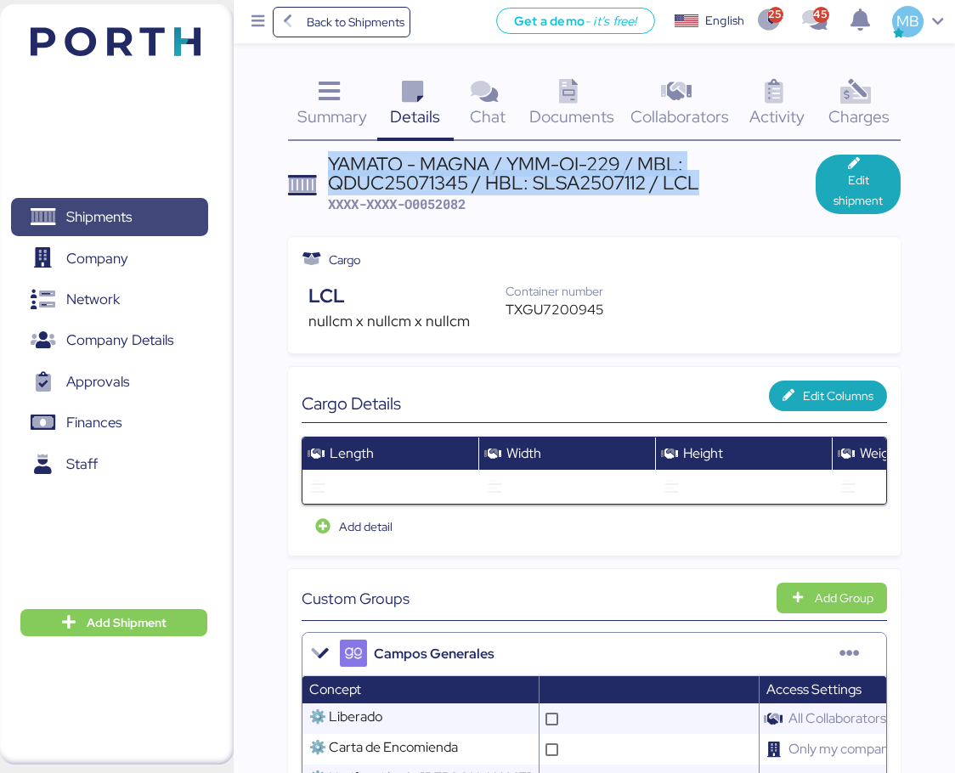
click at [146, 213] on span "Shipments" at bounding box center [109, 217] width 183 height 25
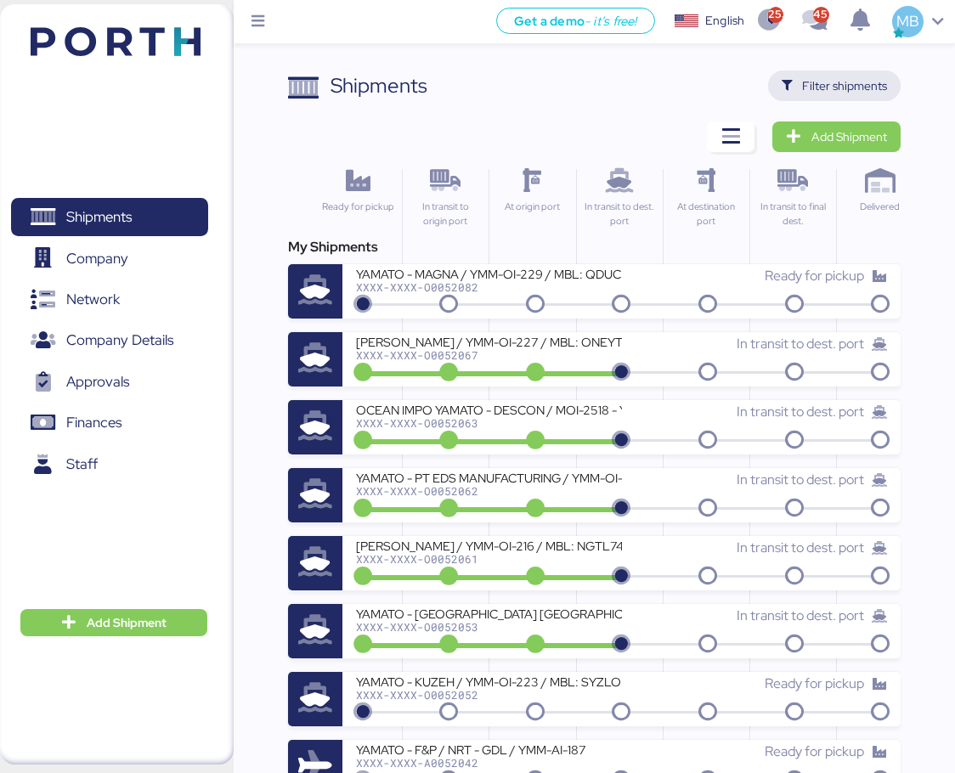
click at [879, 84] on span "Filter shipments" at bounding box center [844, 86] width 85 height 20
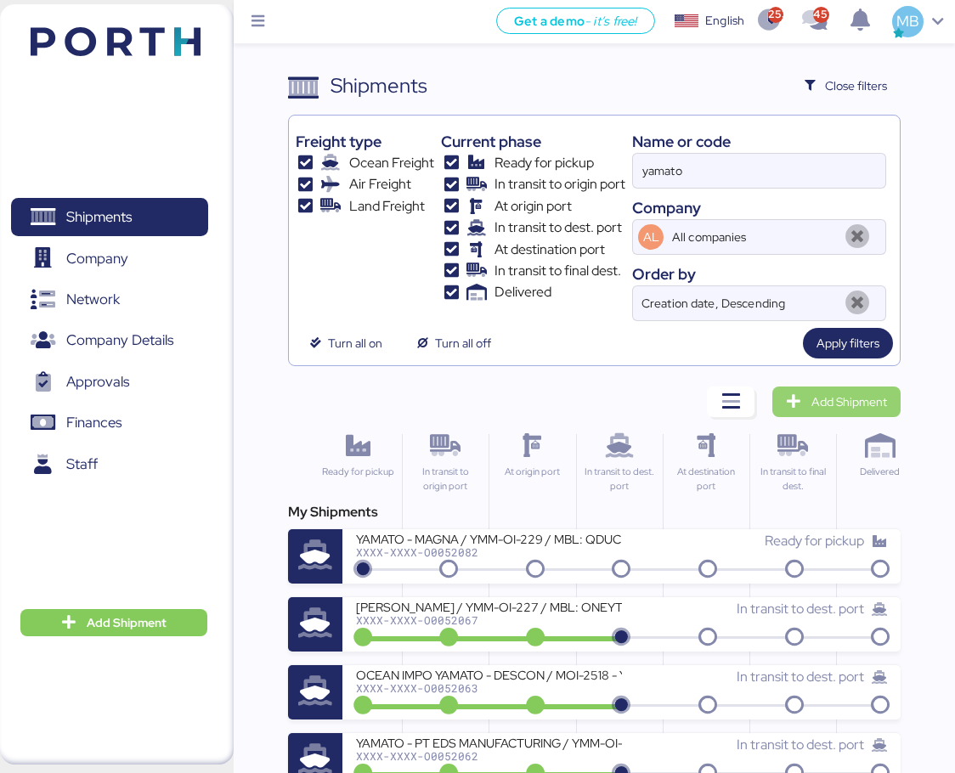
click at [837, 394] on span "Add Shipment" at bounding box center [849, 402] width 76 height 20
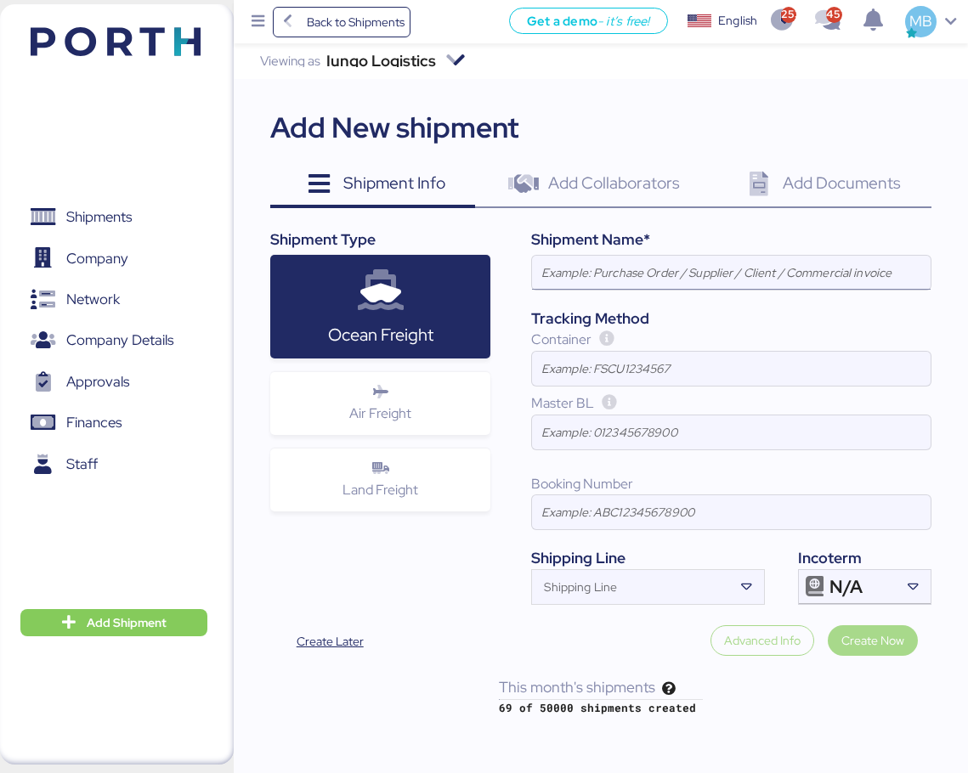
click at [614, 269] on input at bounding box center [731, 273] width 398 height 34
paste input "YAMATO - MAGNA / YMM-OI-229 / MBL: QDUC25071345 / HBL: SLSA2507112 / LCL"
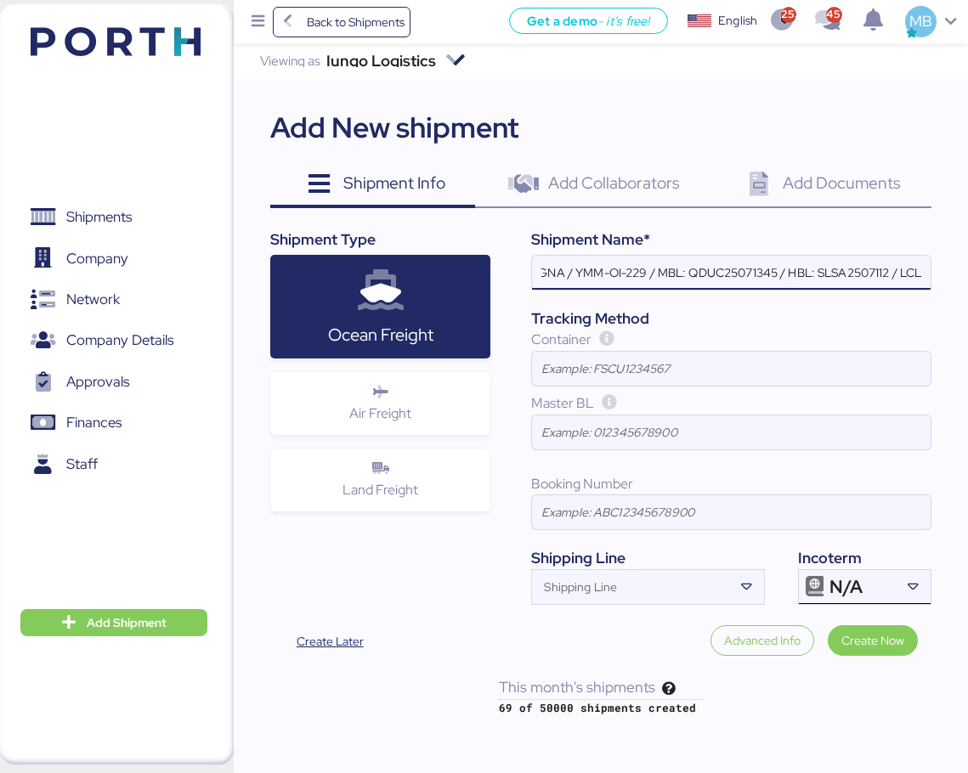
click at [918, 588] on icon at bounding box center [913, 587] width 17 height 17
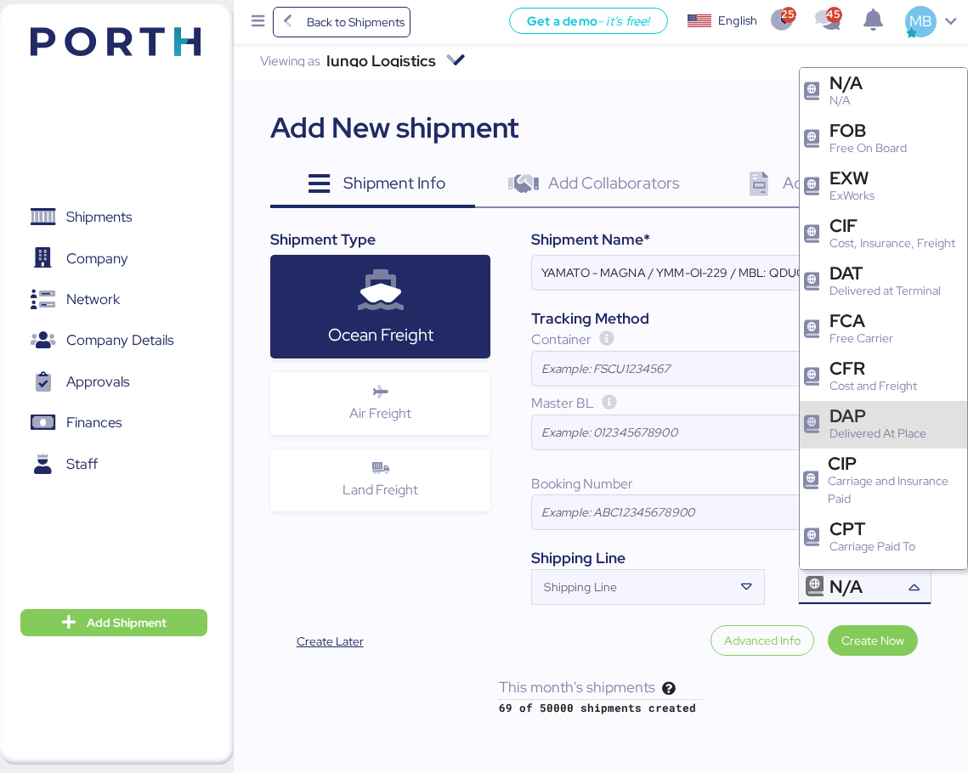
click at [896, 443] on div "Delivered At Place" at bounding box center [877, 434] width 97 height 18
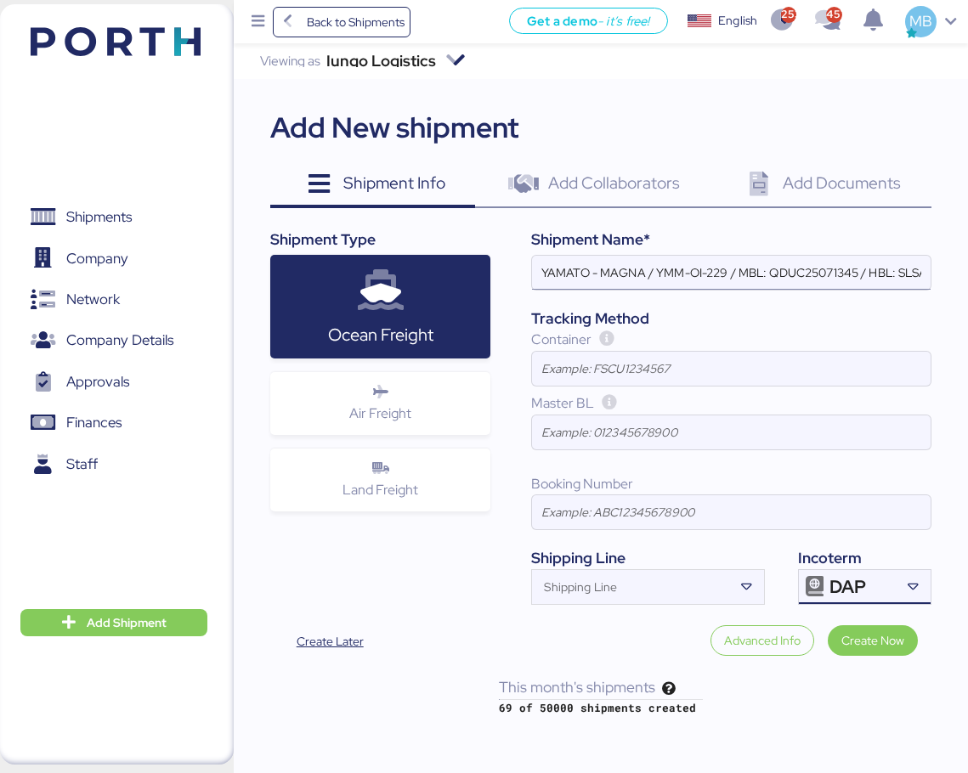
click at [627, 268] on input "YAMATO - MAGNA / YMM-OI-229 / MBL: QDUC25071345 / HBL: SLSA2507112 / LCL" at bounding box center [731, 273] width 398 height 34
paste input "FUKOKU"
click at [731, 269] on input "YAMATO - FUKOKU / YMM-OI-229 / MBL: QDUC25071345 / HBL: SLSA2507112 / LCL" at bounding box center [731, 273] width 398 height 34
paste input "YYM-OI-230"
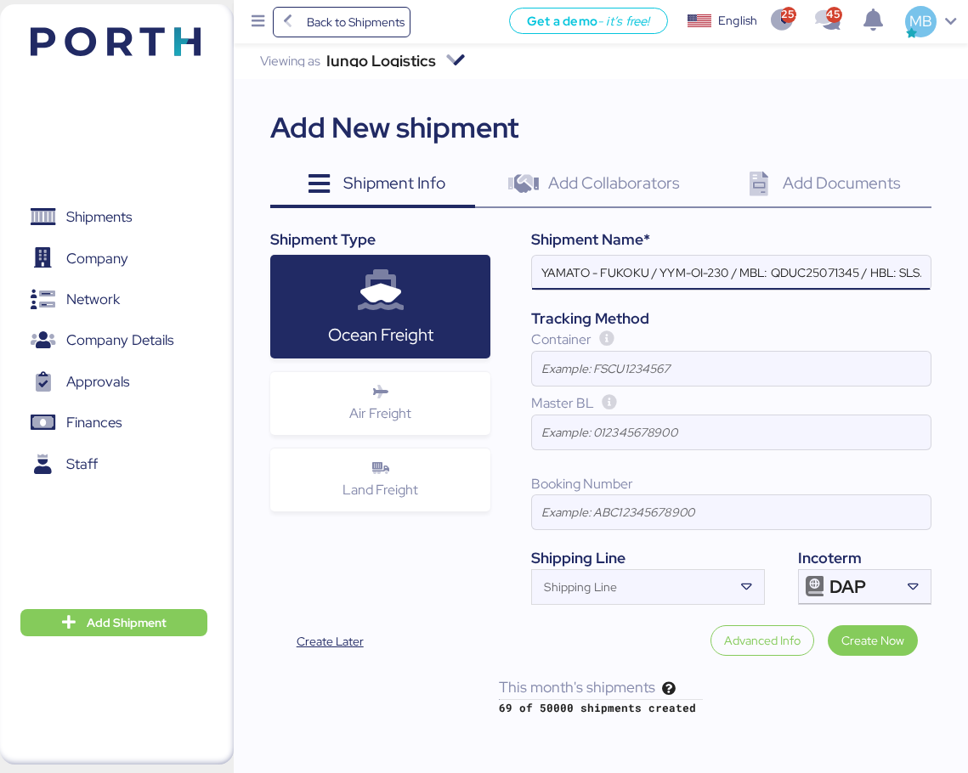
click at [812, 271] on input "YAMATO - FUKOKU / YYM-OI-230 / MBL: QDUC25071345 / HBL: SLSA2507112 / LCL" at bounding box center [731, 273] width 398 height 34
paste input "HPH/ZLO/09337"
click at [919, 255] on div "YAMATO - FUKOKU / YYM-OI-230 / MBL: HPH/ZLO/09337 / HBL: SLSA2507112 / LCL" at bounding box center [730, 273] width 399 height 36
click at [919, 256] on input "YAMATO - FUKOKU / YYM-OI-230 / MBL: HPH/ZLO/09337 / HBL: SLSA2507112 / LCL" at bounding box center [731, 273] width 398 height 34
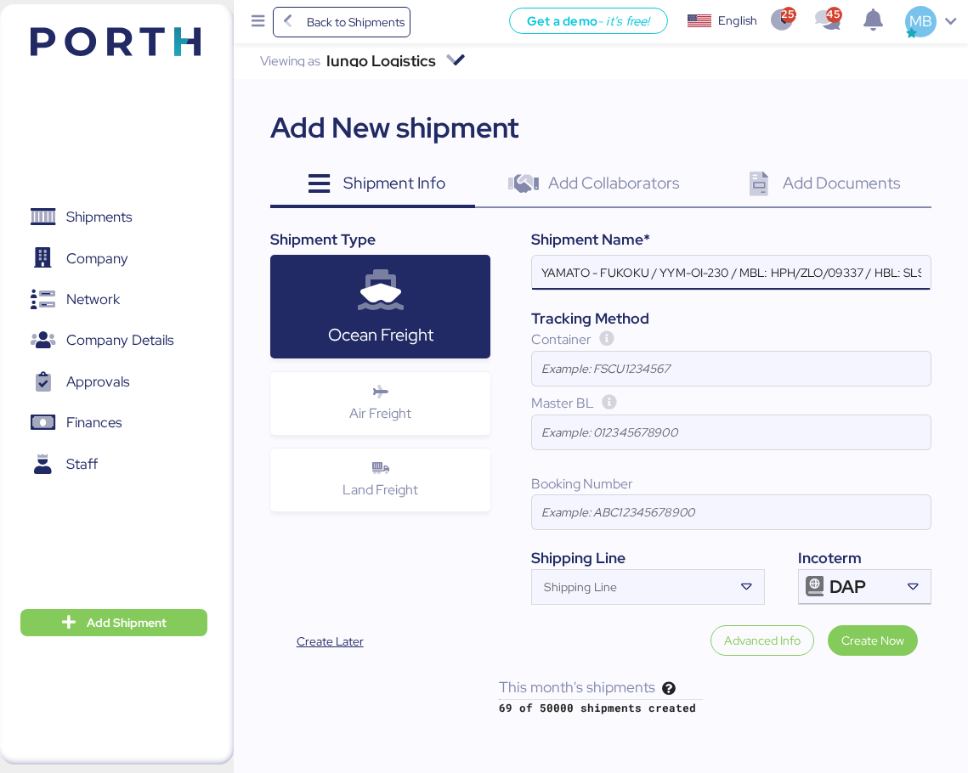
click at [919, 267] on input "YAMATO - FUKOKU / YYM-OI-230 / MBL: HPH/ZLO/09337 / HBL: SLSA2507112 / LCL" at bounding box center [731, 273] width 398 height 34
paste input "YLVHS5082814"
type input "YAMATO - FUKOKU / YYM-OI-230 / MBL: HPH/ZLO/09337 / HBL: YLVHS5082814 / LCL"
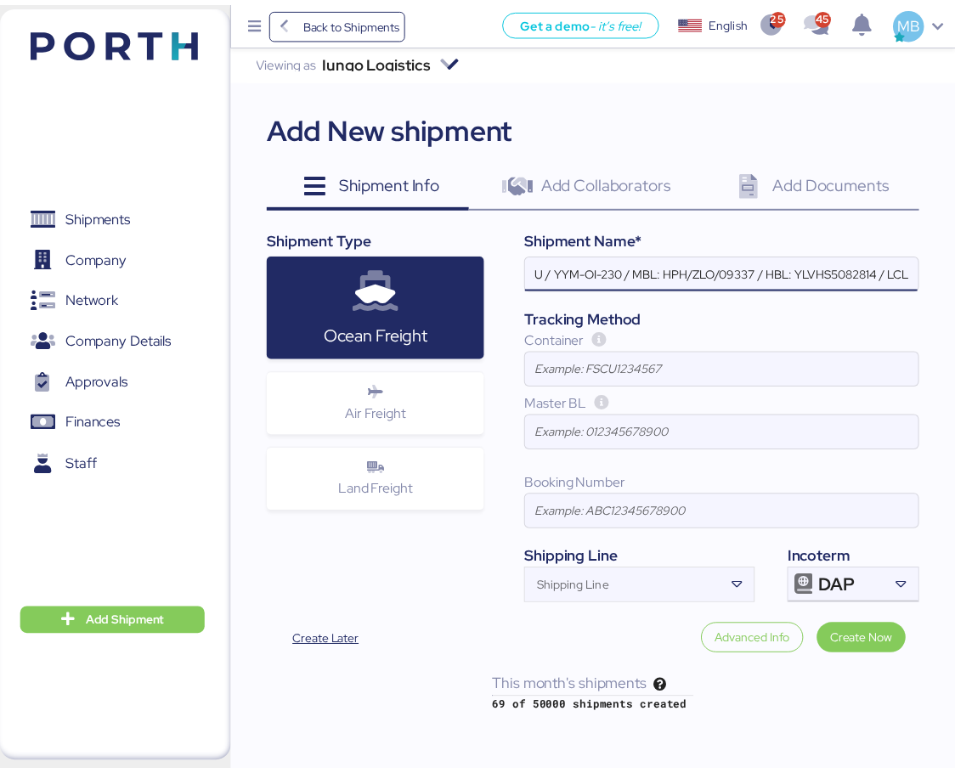
scroll to position [0, 0]
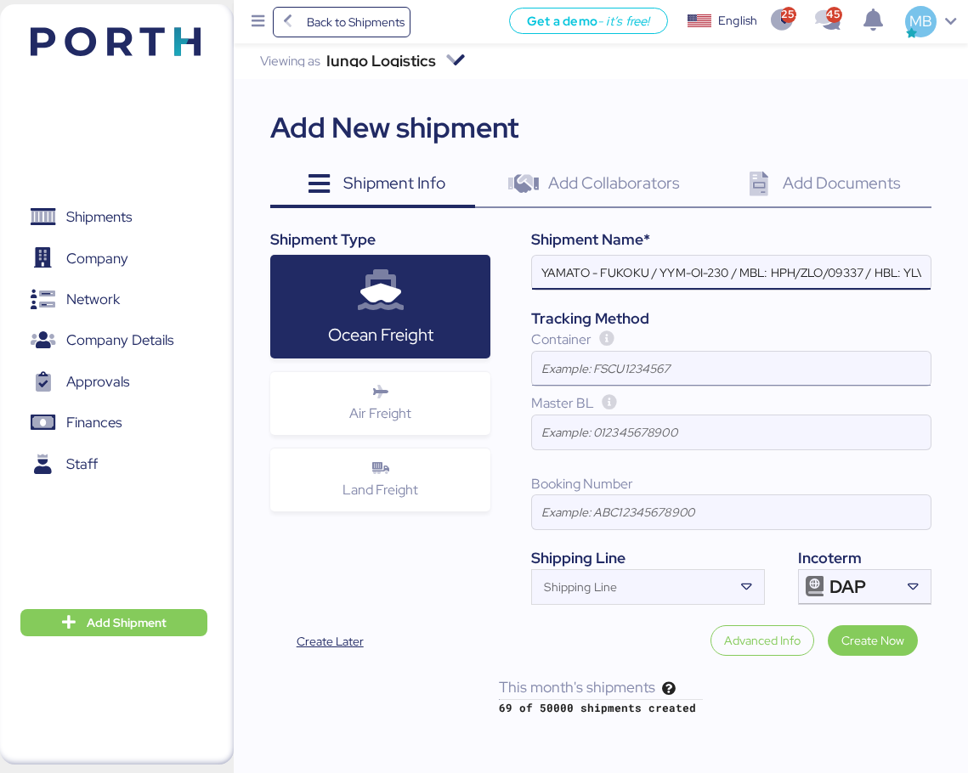
click at [623, 364] on input at bounding box center [731, 369] width 398 height 34
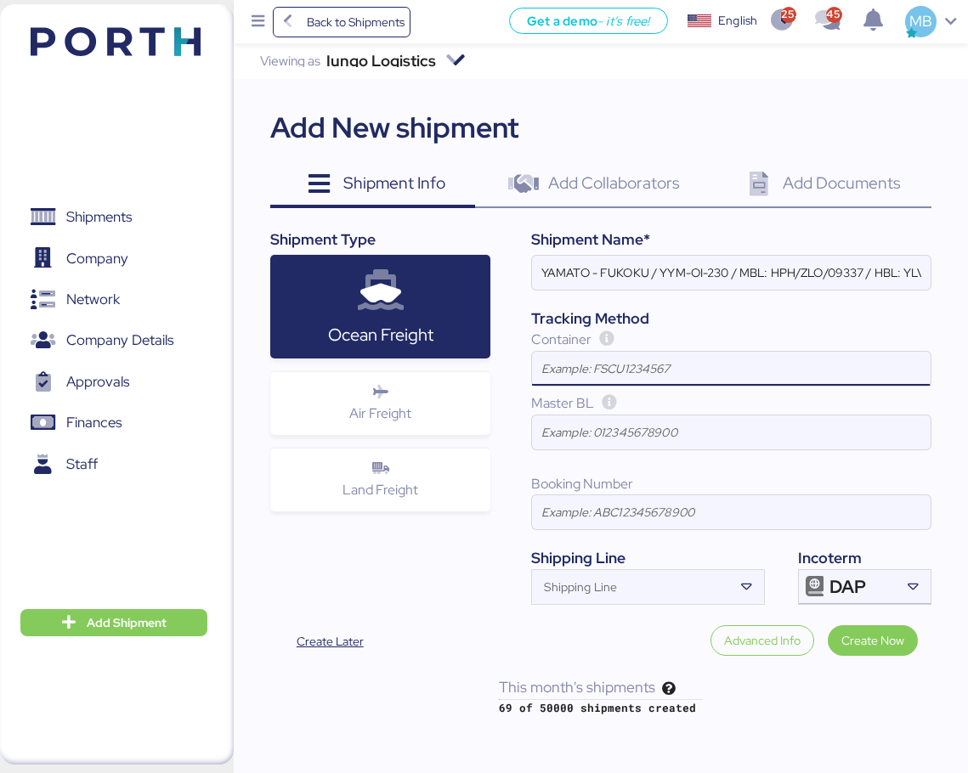
paste input "WHSU5218603"
type input "WHSU5218603"
click at [891, 646] on span "Create Now" at bounding box center [872, 640] width 63 height 20
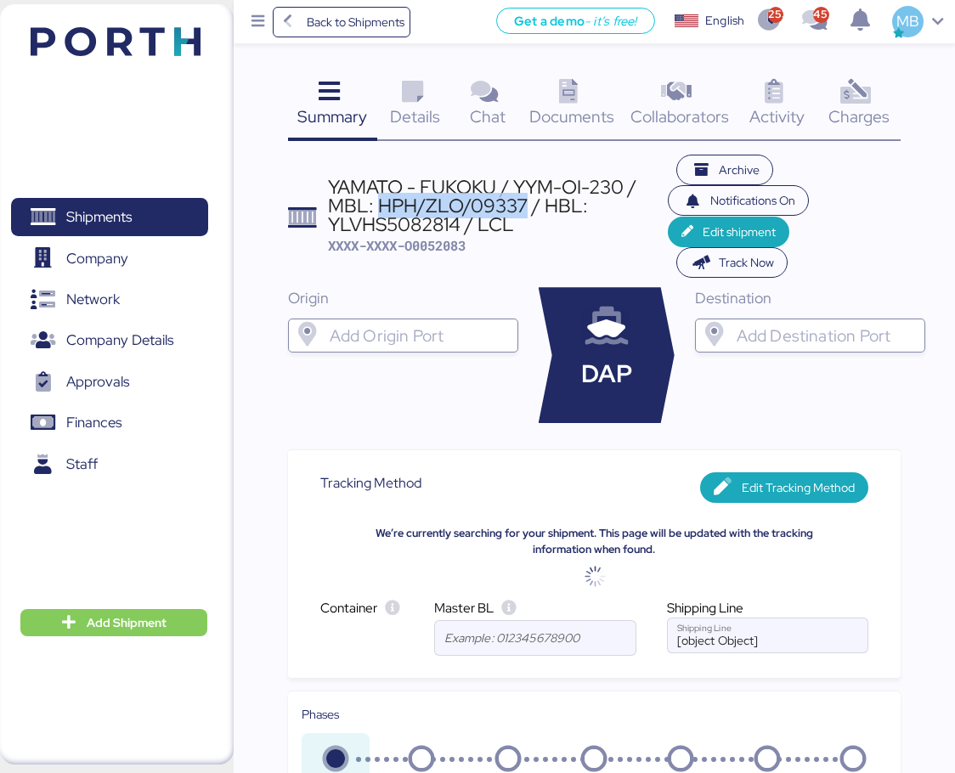
drag, startPoint x: 380, startPoint y: 207, endPoint x: 526, endPoint y: 206, distance: 146.1
click at [526, 206] on div "YAMATO - FUKOKU / YYM-OI-230 / MBL: HPH/ZLO/09337 / HBL: YLVHS5082814 / LCL" at bounding box center [498, 206] width 340 height 57
copy div "HPH/ZLO/09337"
click at [421, 104] on icon at bounding box center [412, 92] width 37 height 25
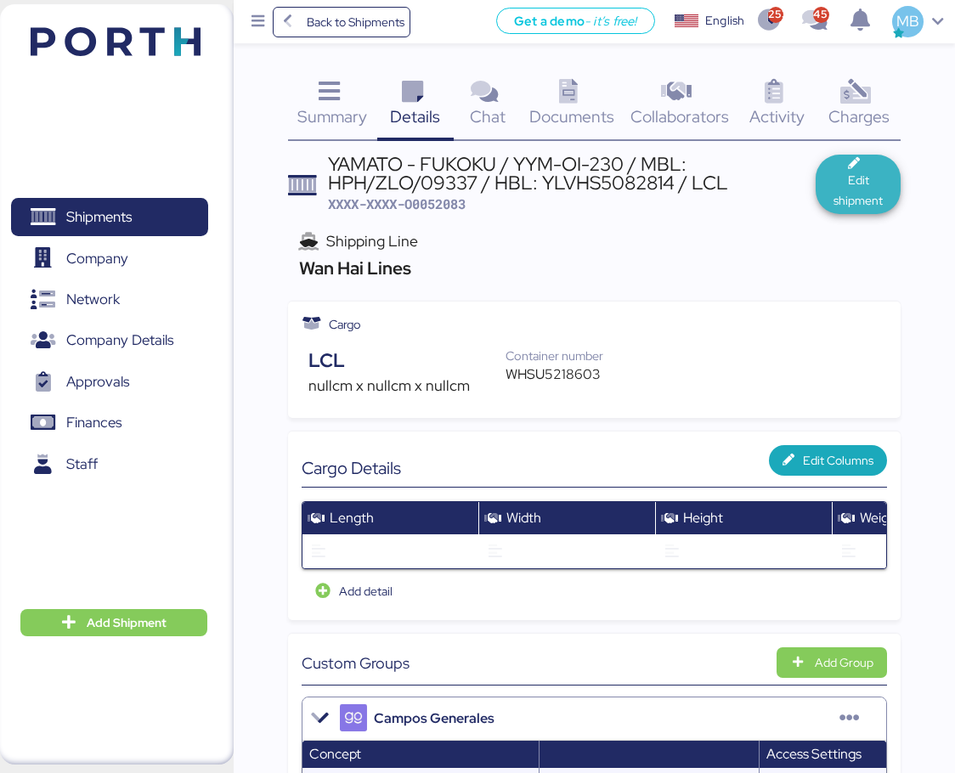
click at [878, 183] on span "Edit shipment" at bounding box center [858, 190] width 58 height 41
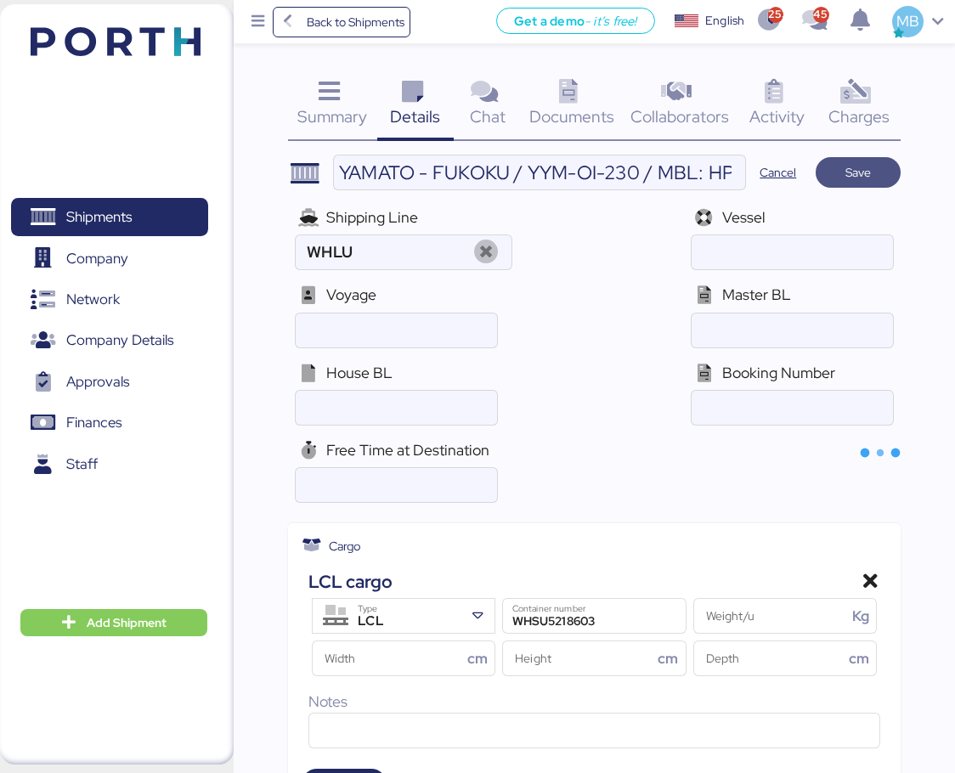
type input "Wan Hai Lines"
click at [815, 319] on input "ocean" at bounding box center [792, 330] width 201 height 34
paste input "HPH/ZLO/09337"
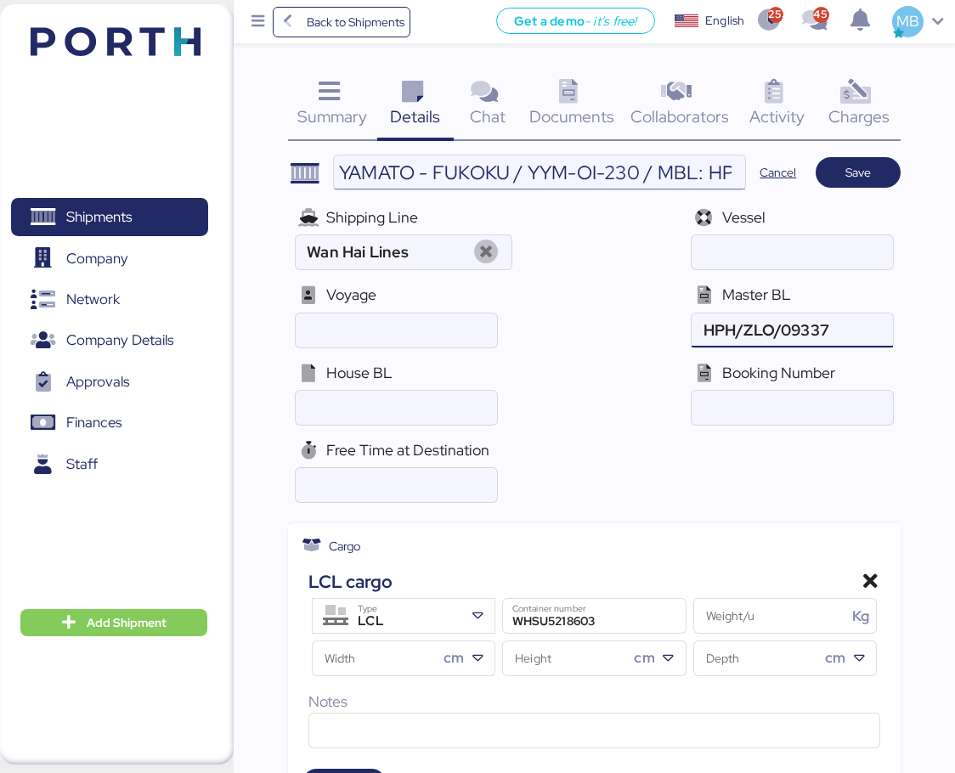
type input "HPH/ZLO/09337"
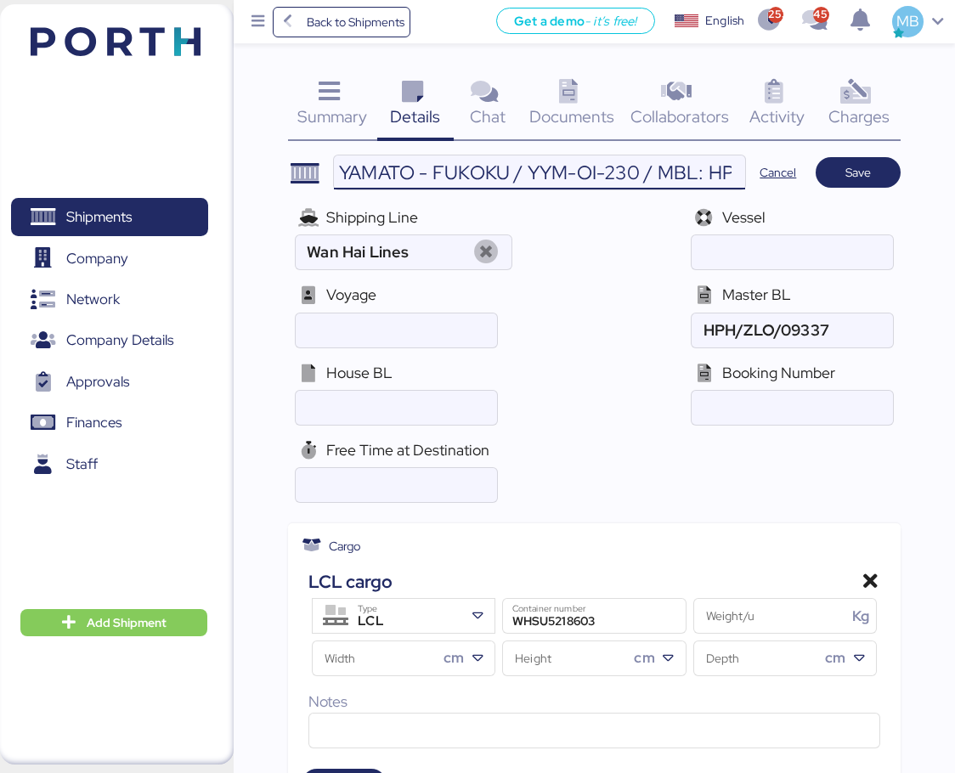
click at [692, 166] on input "YAMATO - FUKOKU / YYM-OI-230 / MBL: HPH/ZLO/09337 / HBL: YLVHS5082814 / LCL" at bounding box center [539, 172] width 411 height 34
click at [638, 177] on input "YAMATO - FUKOKU / YYM-OI-230 / MBL: HPH/ZLO/09337 / HBL: YLVHS5082814 / LCL" at bounding box center [539, 172] width 411 height 34
click at [398, 393] on input "ocean" at bounding box center [396, 408] width 201 height 34
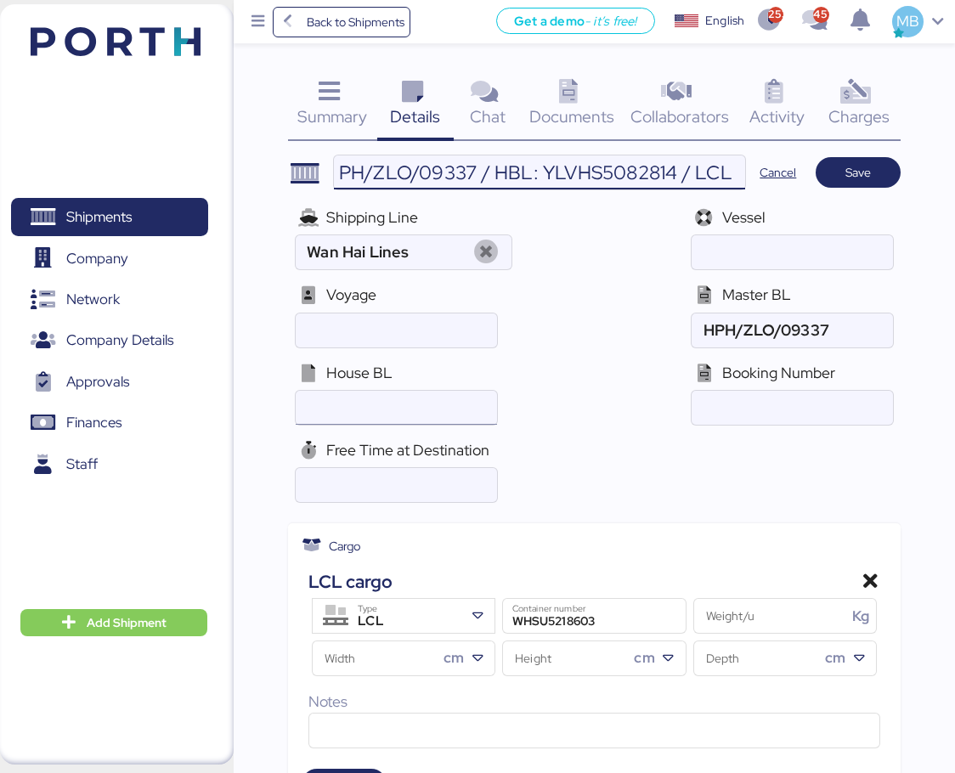
scroll to position [0, 0]
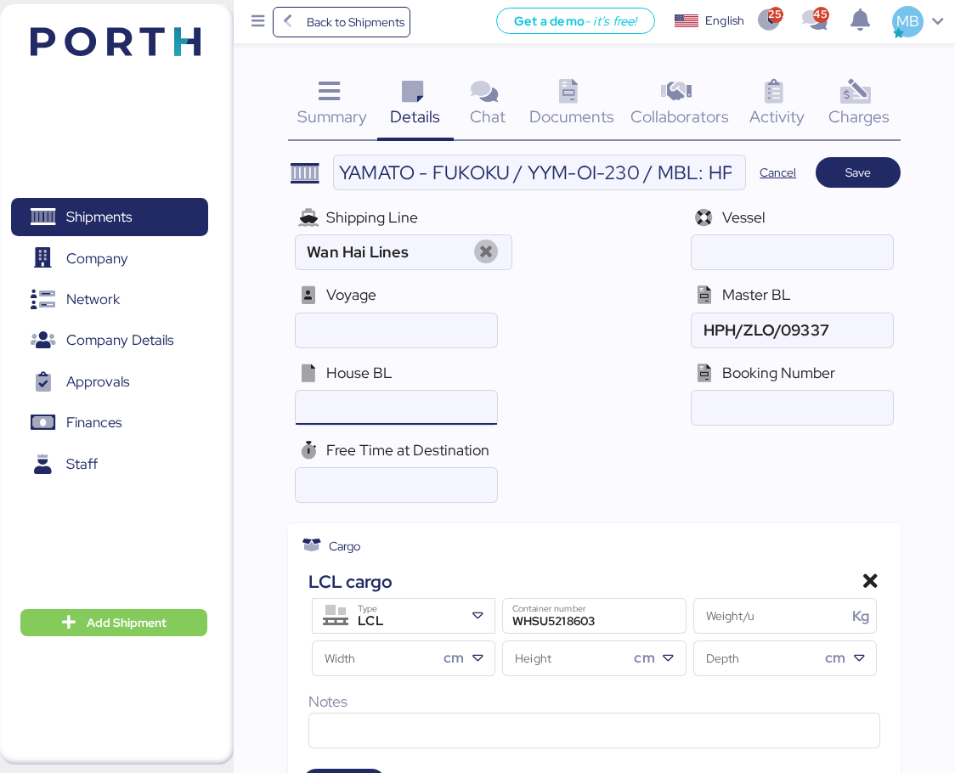
paste input "YLVHS5082814"
type input "YLVHS5082814"
click at [853, 172] on span "Save" at bounding box center [857, 172] width 25 height 20
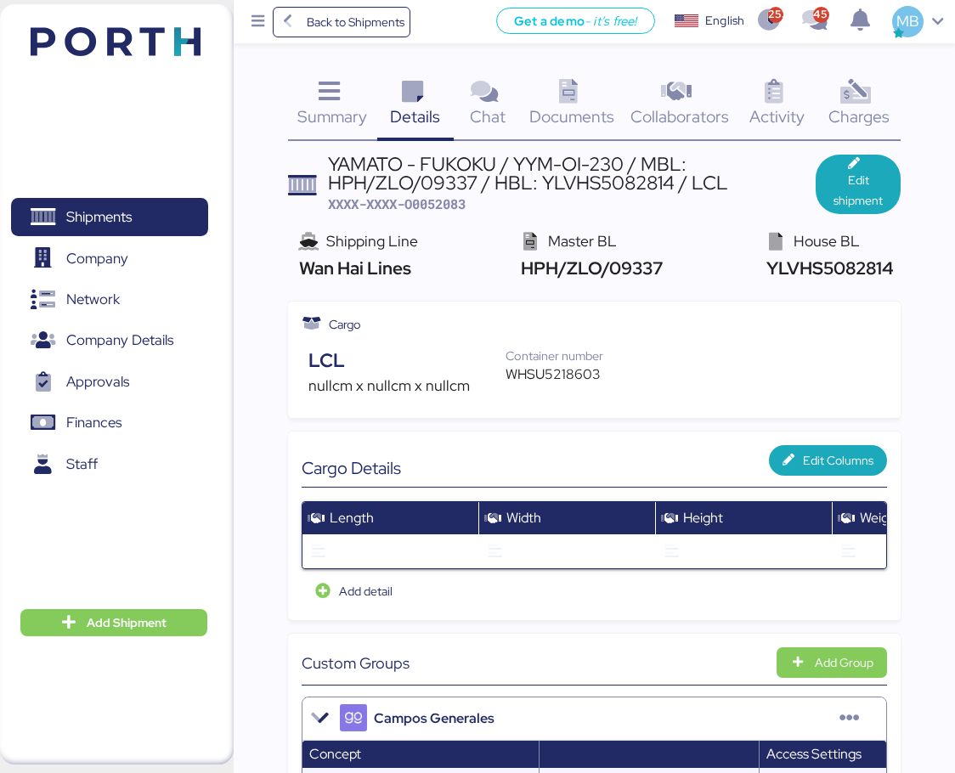
click at [349, 98] on div "Summary 0" at bounding box center [332, 106] width 89 height 71
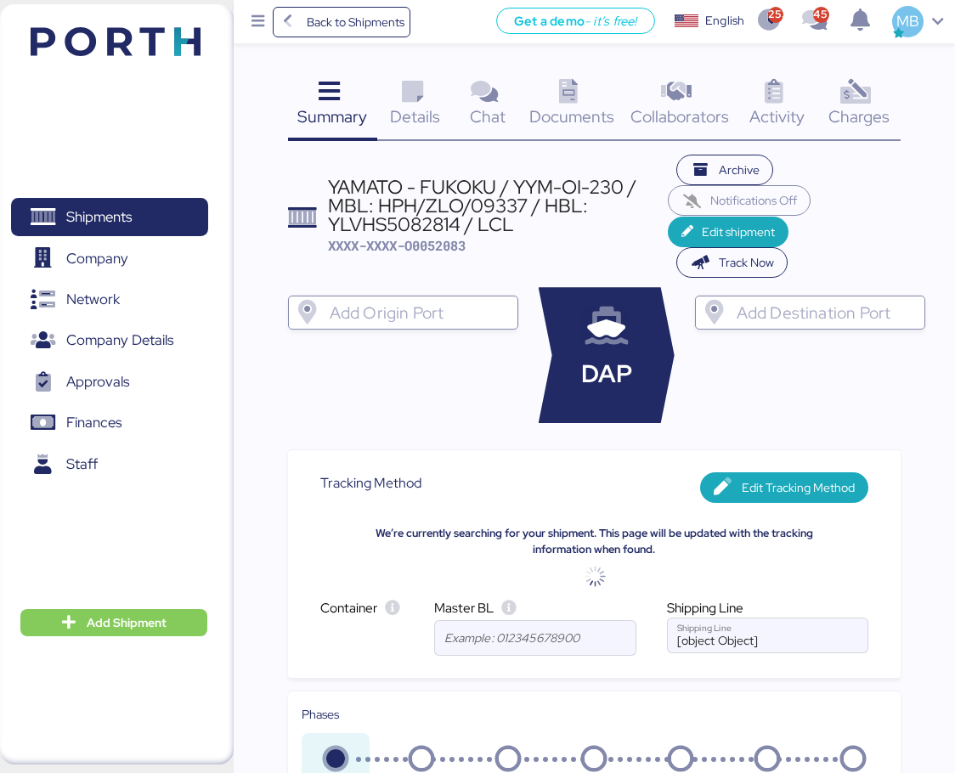
click at [400, 317] on input "search" at bounding box center [418, 312] width 184 height 20
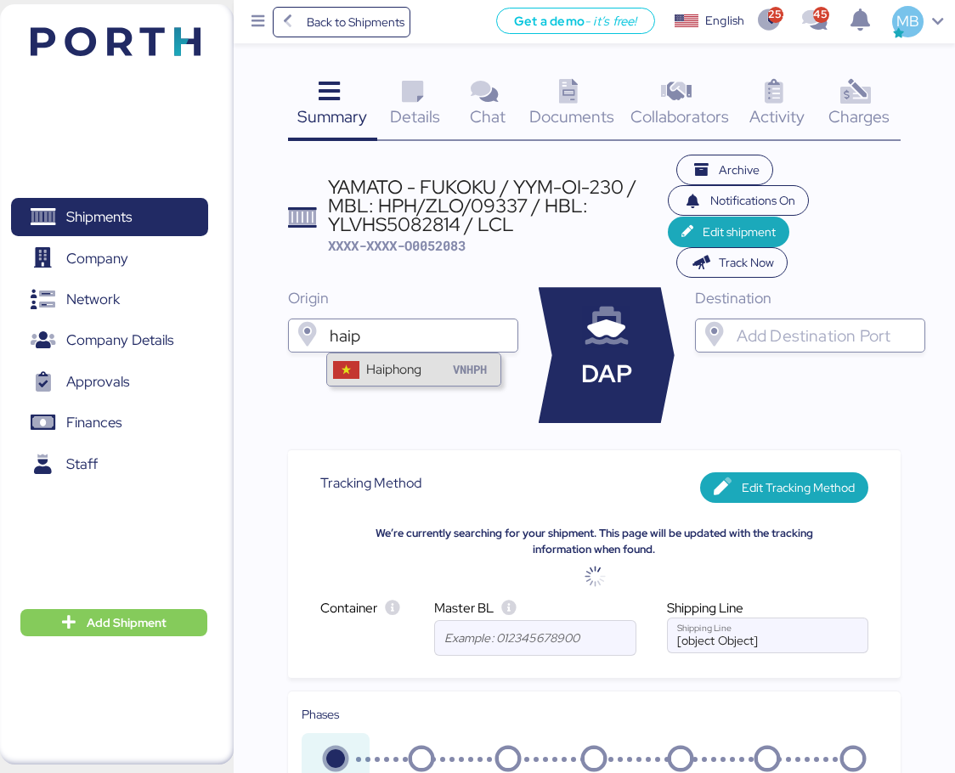
type input "haip"
click at [403, 370] on div "Haiphong" at bounding box center [393, 369] width 55 height 20
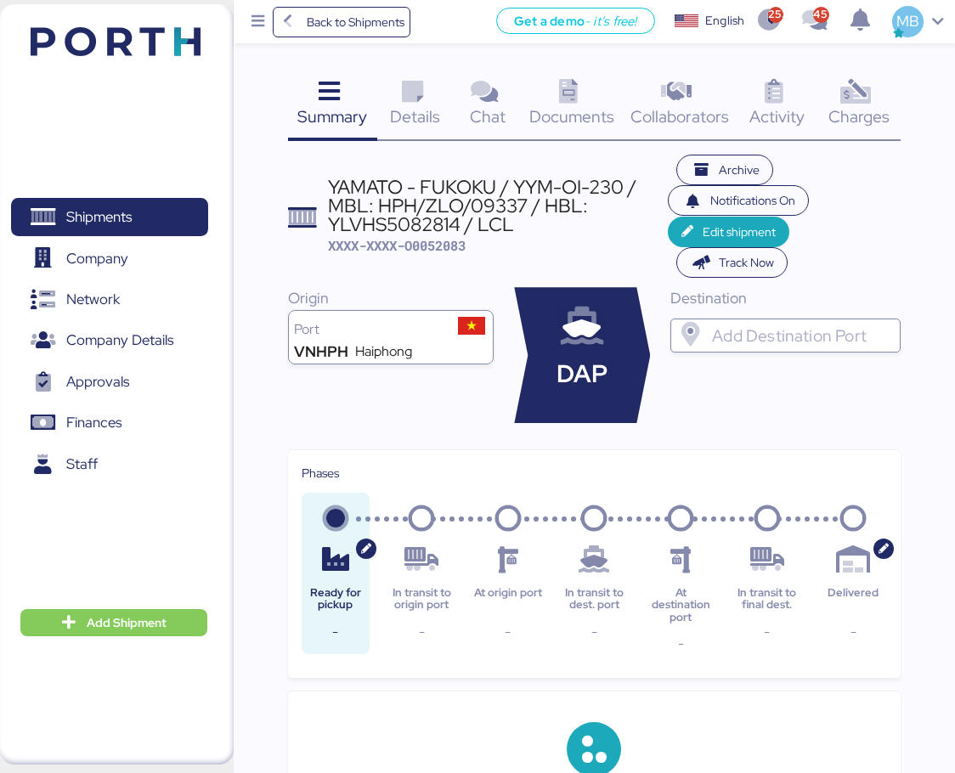
click at [775, 330] on input "search" at bounding box center [801, 335] width 184 height 20
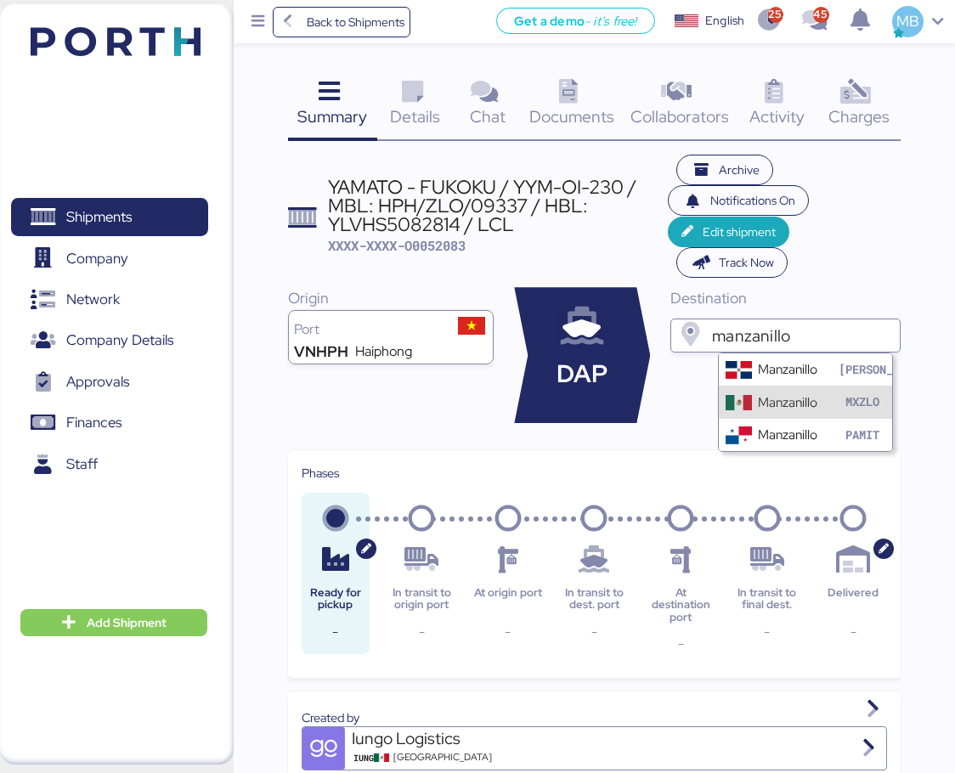
type input "manzanillo"
click at [793, 399] on div "Manzanillo" at bounding box center [787, 402] width 59 height 20
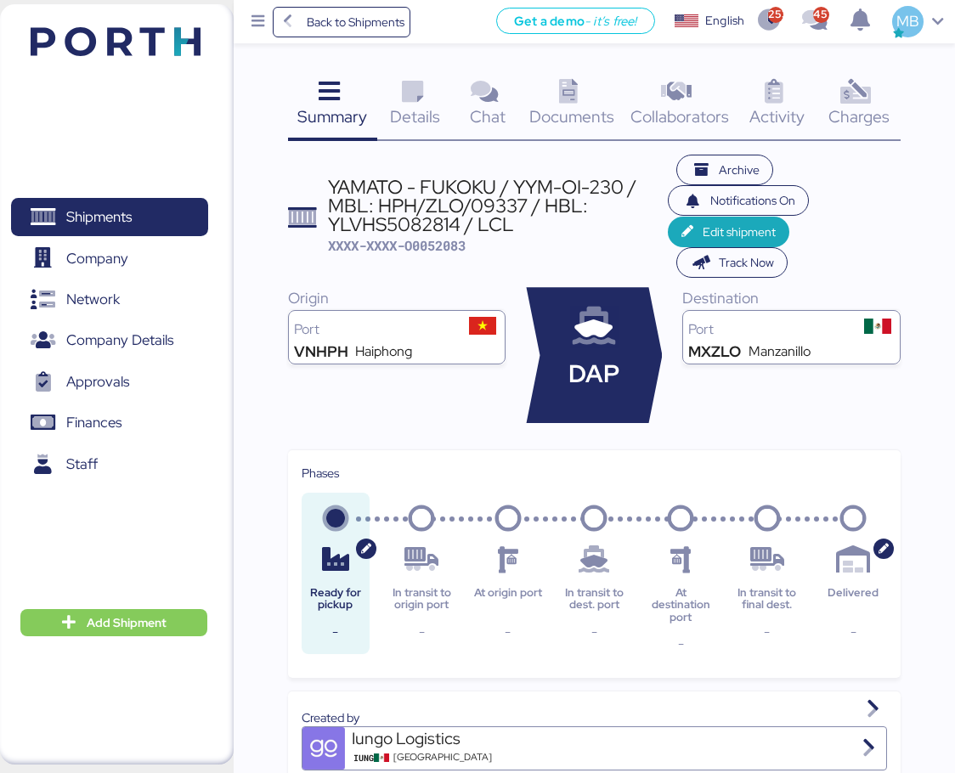
click at [406, 94] on icon at bounding box center [412, 92] width 37 height 25
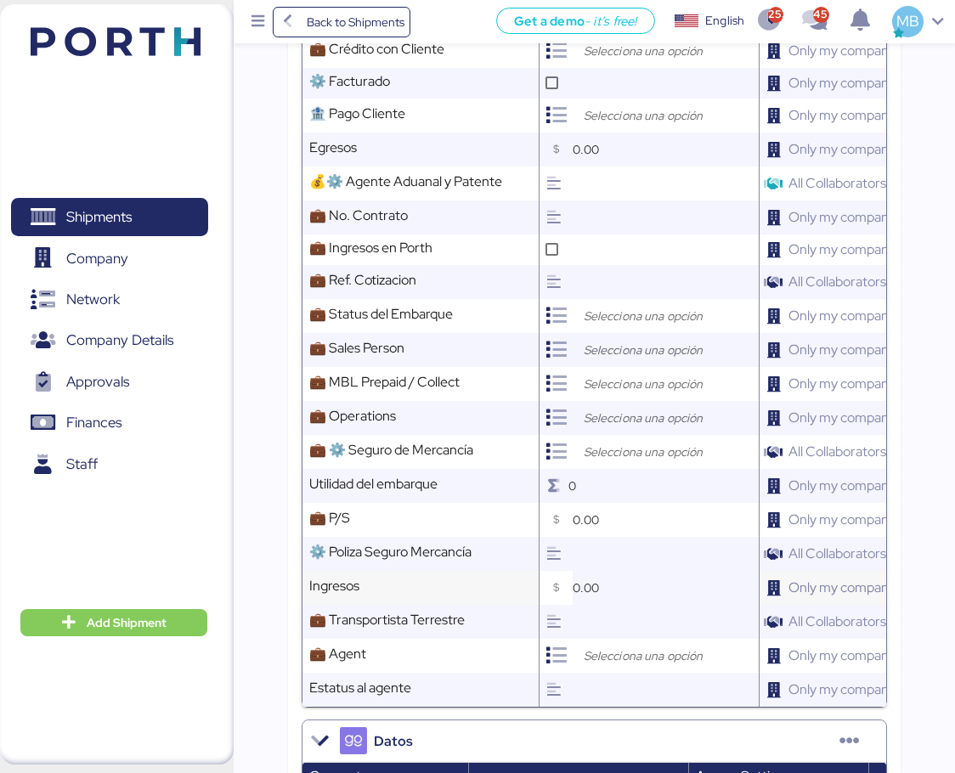
scroll to position [850, 0]
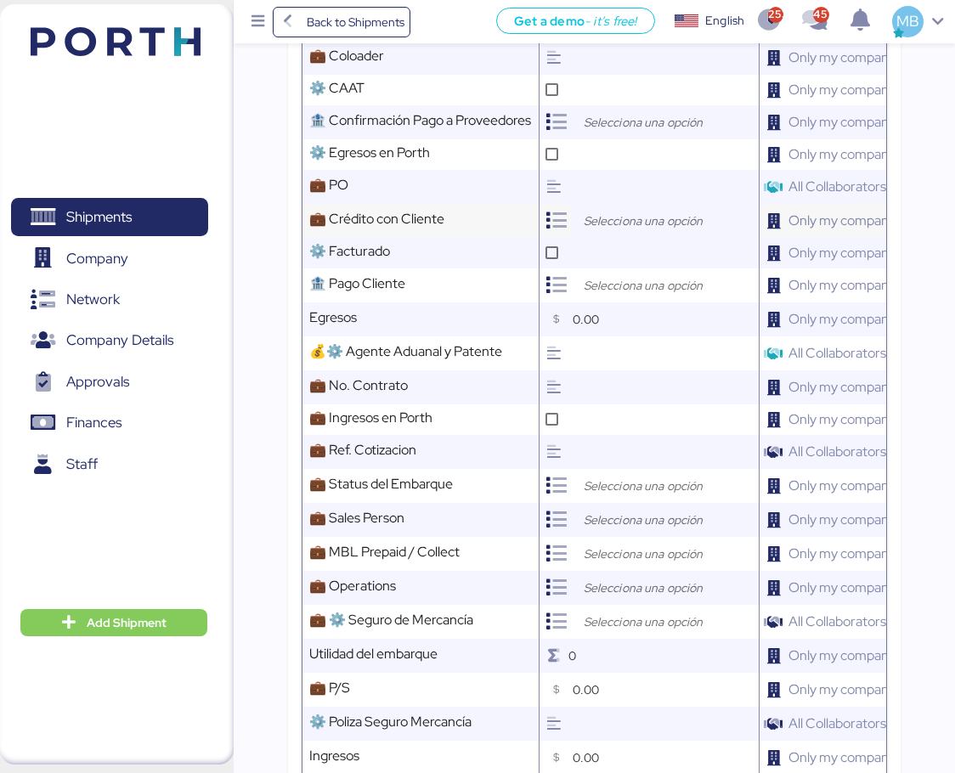
click at [605, 231] on input "search" at bounding box center [669, 221] width 178 height 20
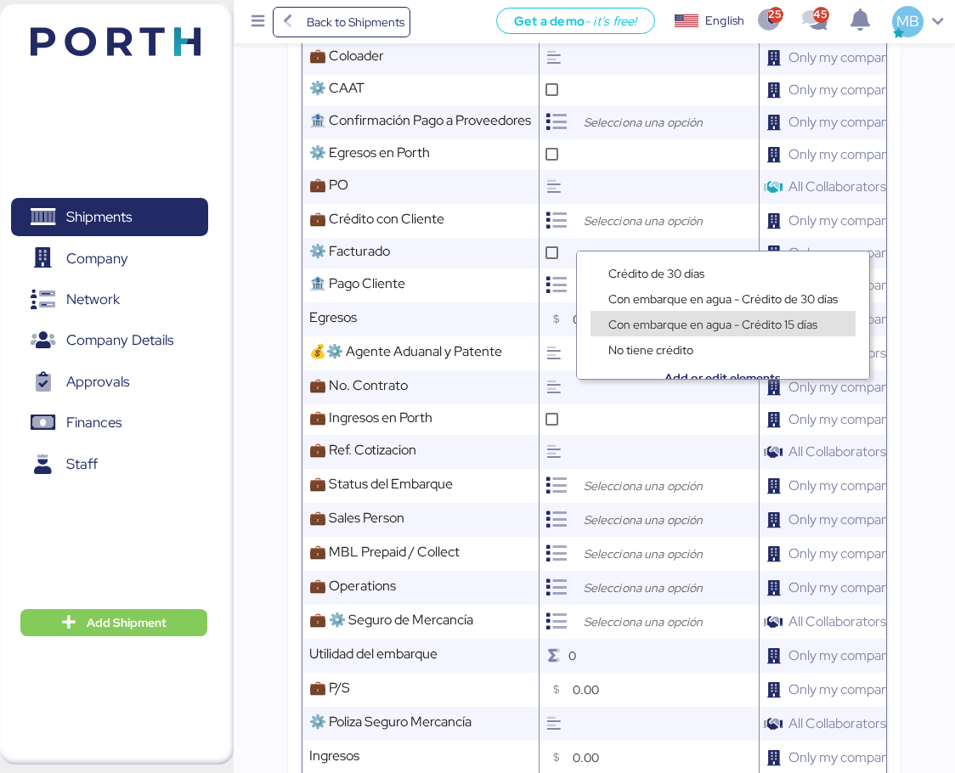
click at [707, 324] on span "Con embarque en agua - Crédito 15 días" at bounding box center [712, 324] width 209 height 15
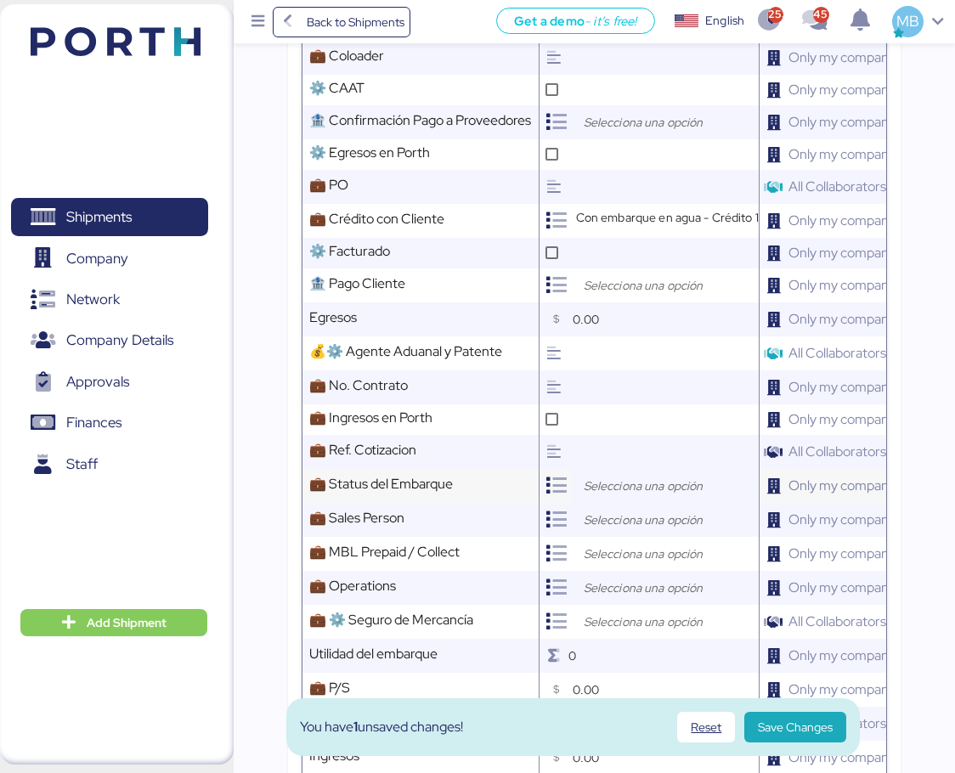
scroll to position [1019, 0]
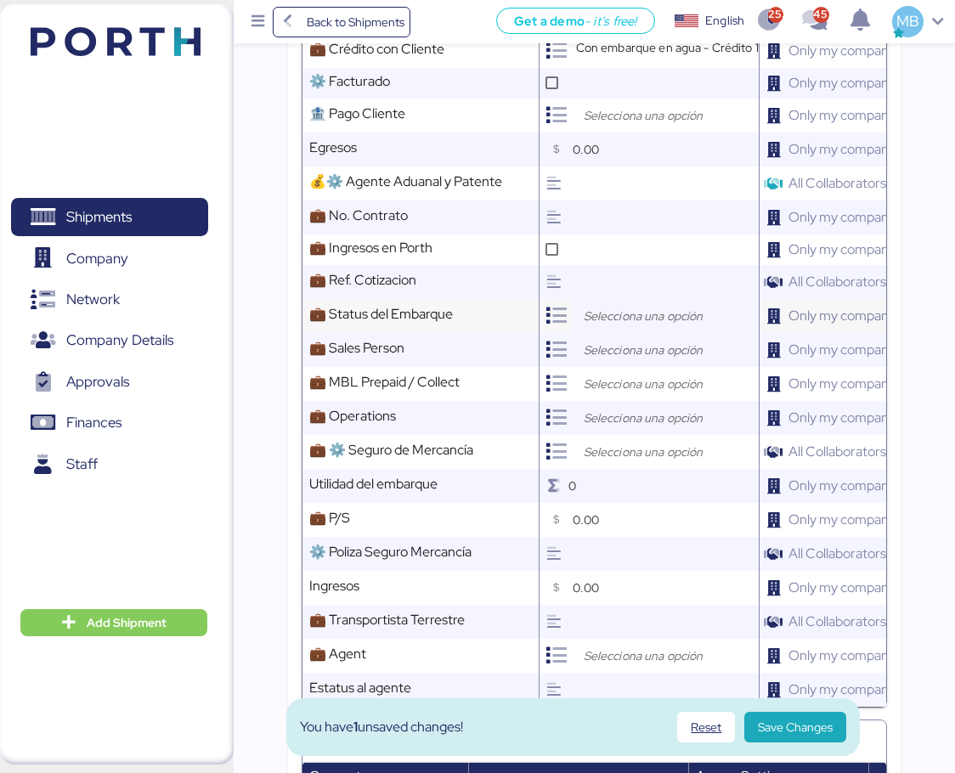
click at [643, 322] on input "search" at bounding box center [669, 316] width 178 height 20
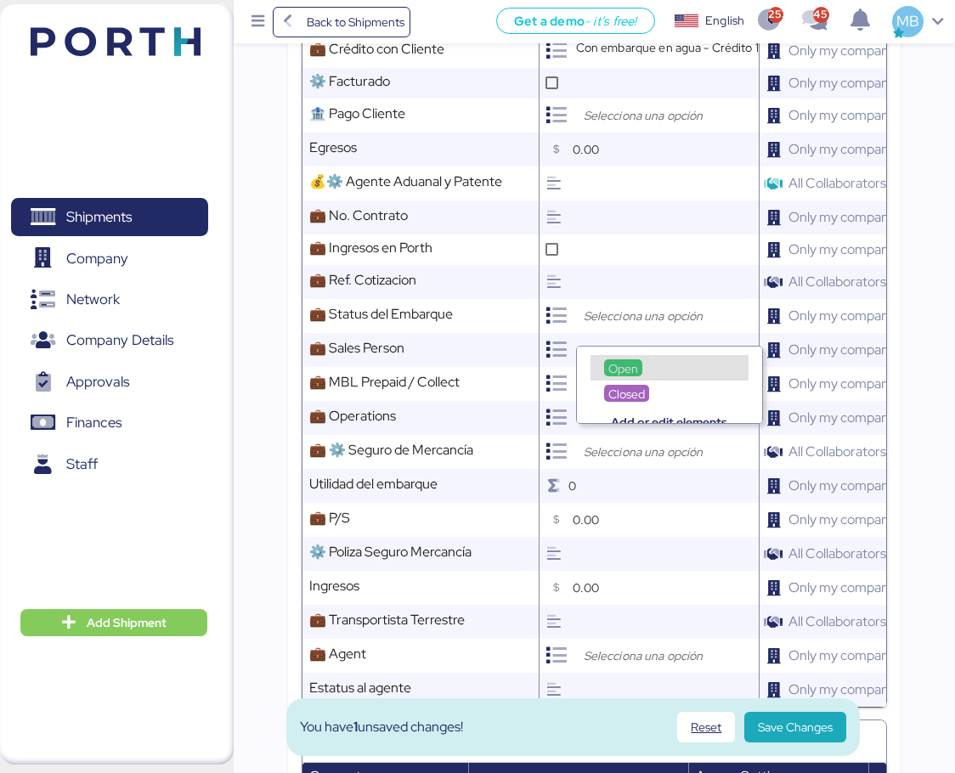
click at [622, 367] on span "Open" at bounding box center [623, 368] width 30 height 15
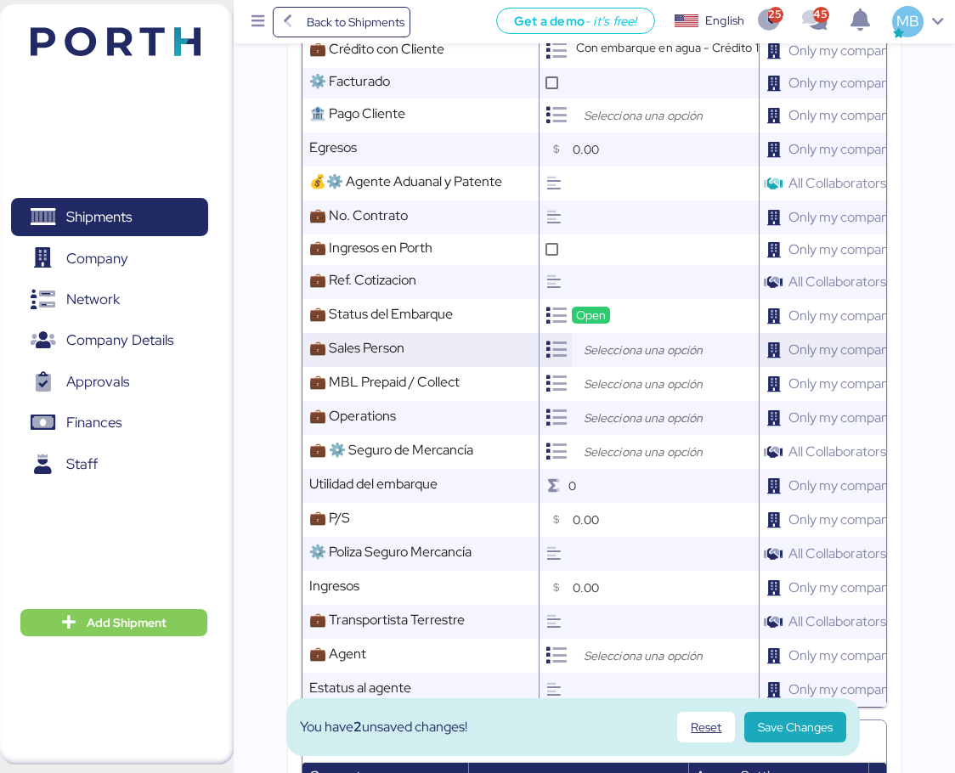
click at [618, 359] on input "search" at bounding box center [669, 350] width 178 height 20
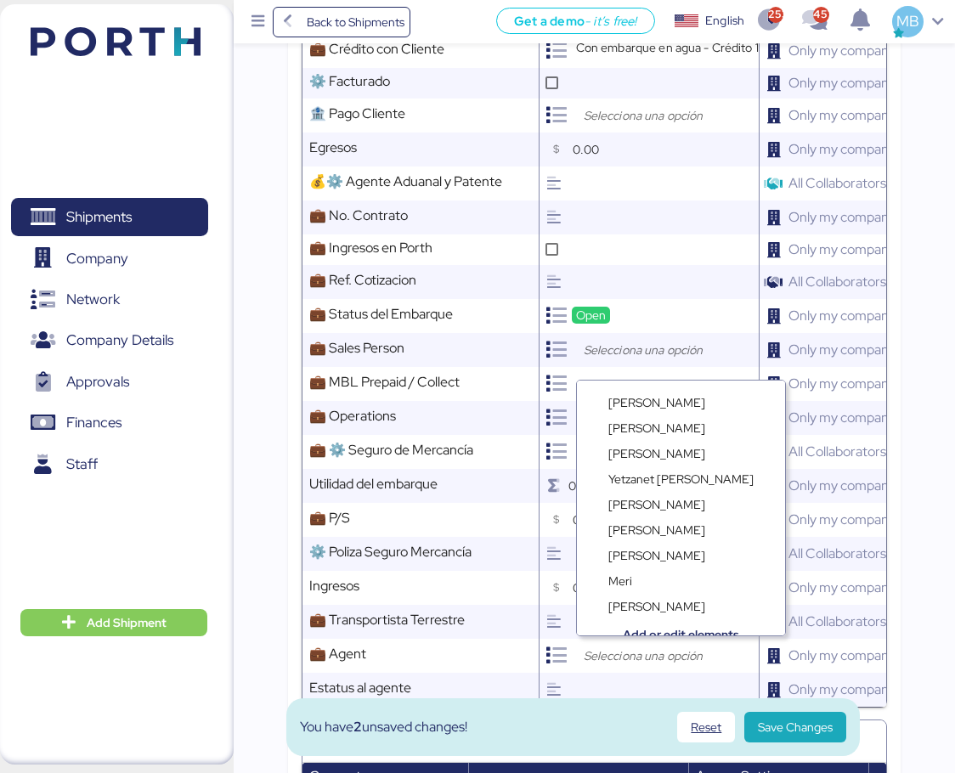
click at [622, 398] on span "[PERSON_NAME]" at bounding box center [656, 402] width 97 height 15
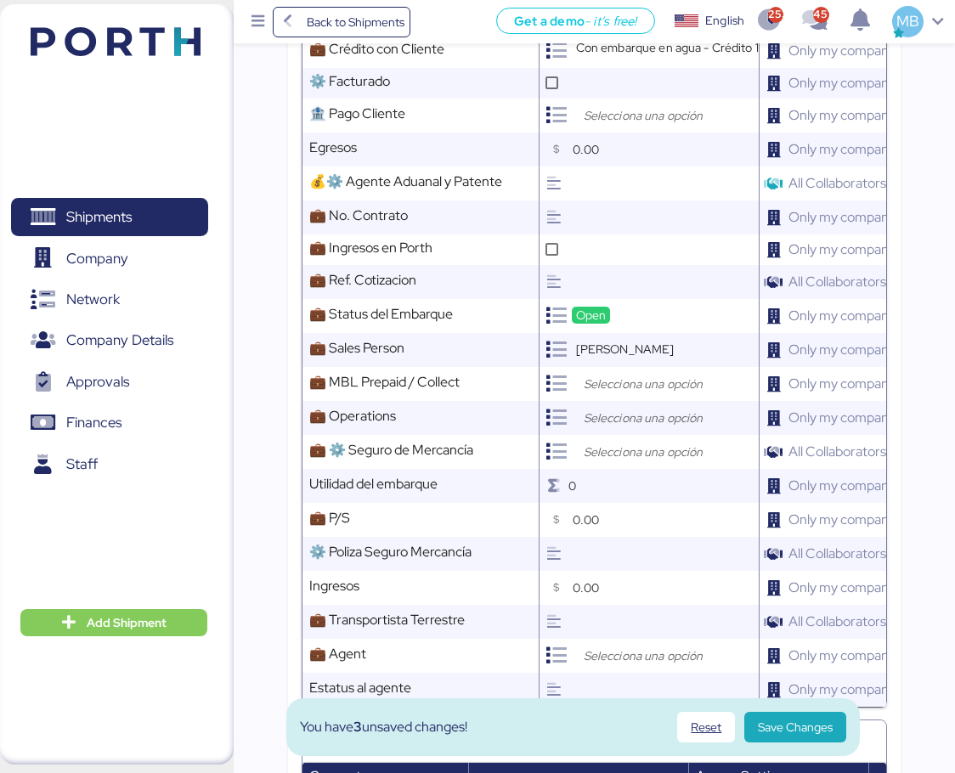
click at [622, 394] on input "search" at bounding box center [669, 384] width 178 height 20
click at [643, 435] on span "Prepaid" at bounding box center [628, 436] width 41 height 15
click at [633, 427] on input "search" at bounding box center [669, 418] width 178 height 20
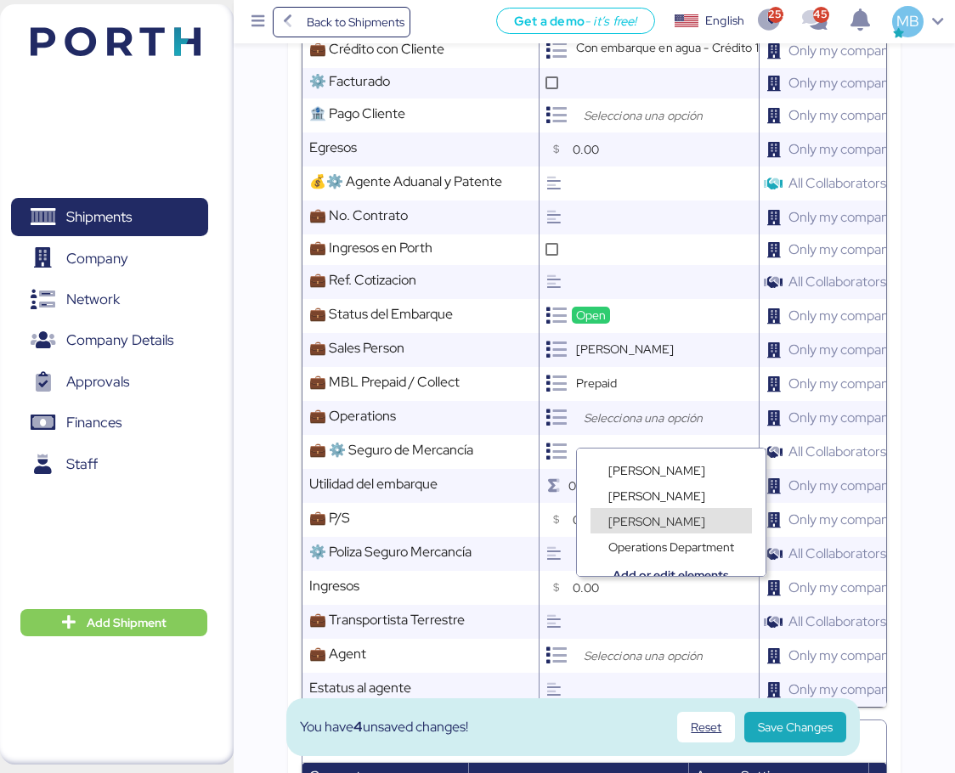
click at [646, 513] on div "[PERSON_NAME]" at bounding box center [656, 520] width 105 height 17
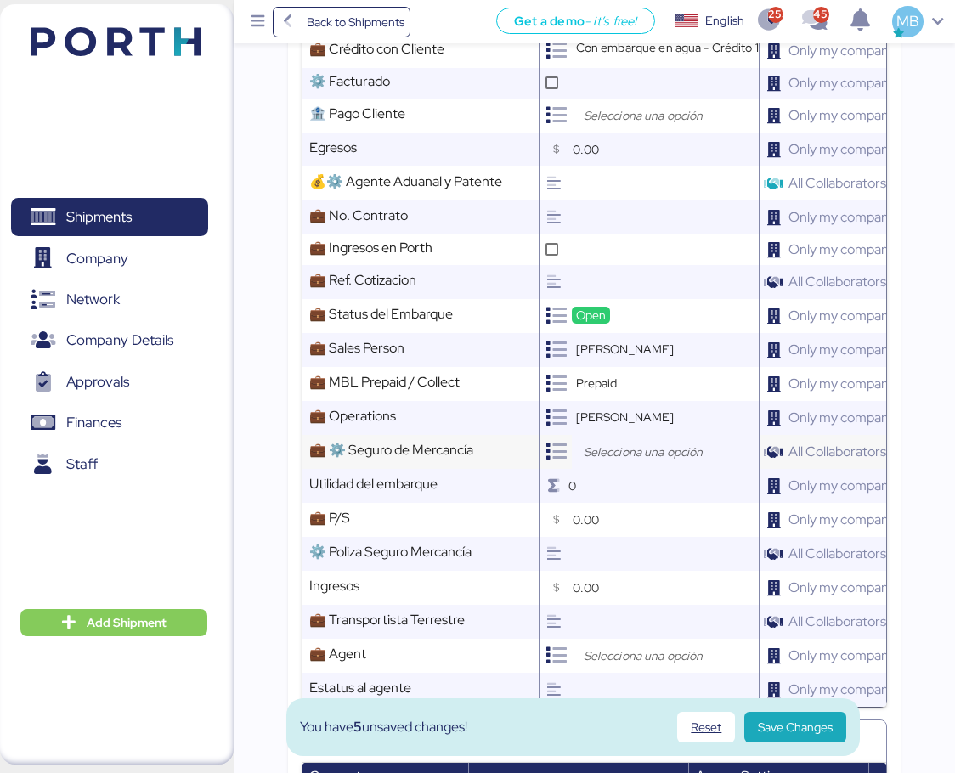
click at [638, 469] on div at bounding box center [665, 452] width 187 height 34
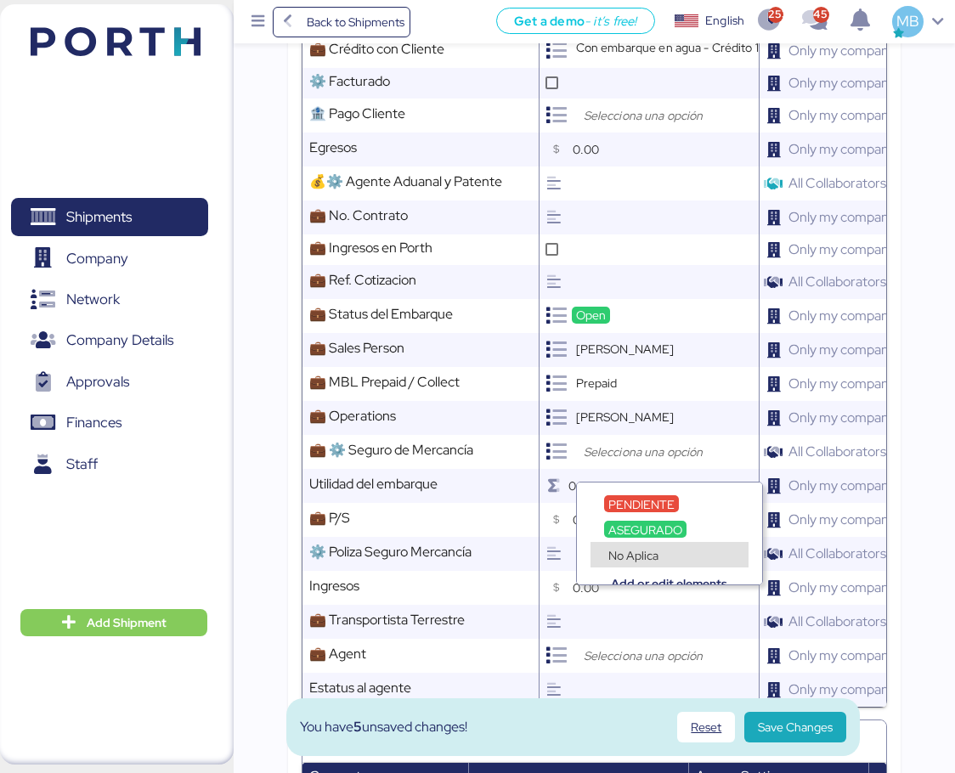
click at [646, 551] on span "No Aplica" at bounding box center [633, 555] width 50 height 15
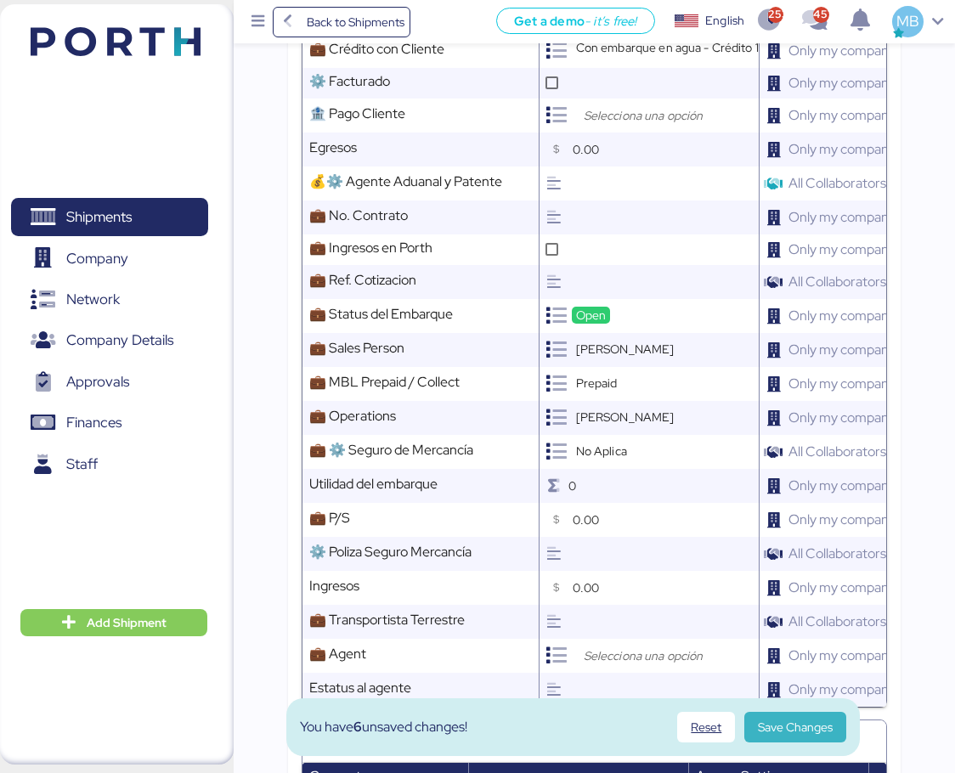
click at [789, 726] on span "Save Changes" at bounding box center [795, 727] width 75 height 20
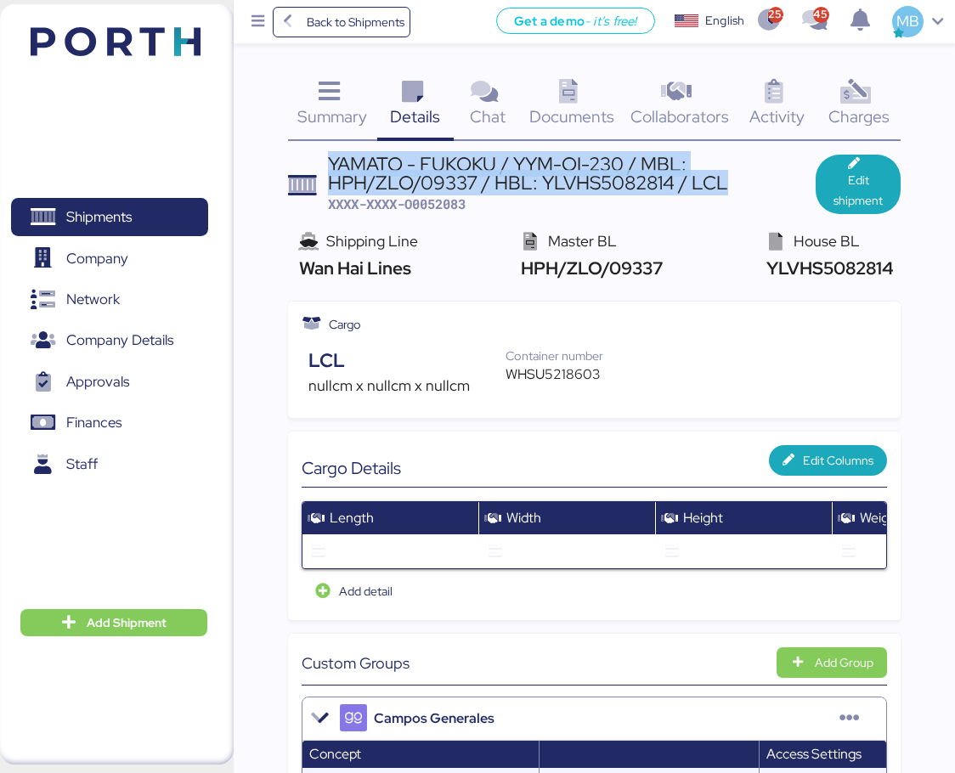
drag, startPoint x: 731, startPoint y: 188, endPoint x: 329, endPoint y: 167, distance: 402.4
click at [329, 167] on div "YAMATO - FUKOKU / YYM-OI-230 / MBL: HPH/ZLO/09337 / HBL: YLVHS5082814 / LCL" at bounding box center [572, 174] width 488 height 38
copy div "YAMATO - FUKOKU / YYM-OI-230 / MBL: HPH/ZLO/09337 / HBL: YLVHS5082814 / LCL"
click at [425, 207] on span "XXXX-XXXX-O0052083" at bounding box center [397, 203] width 138 height 17
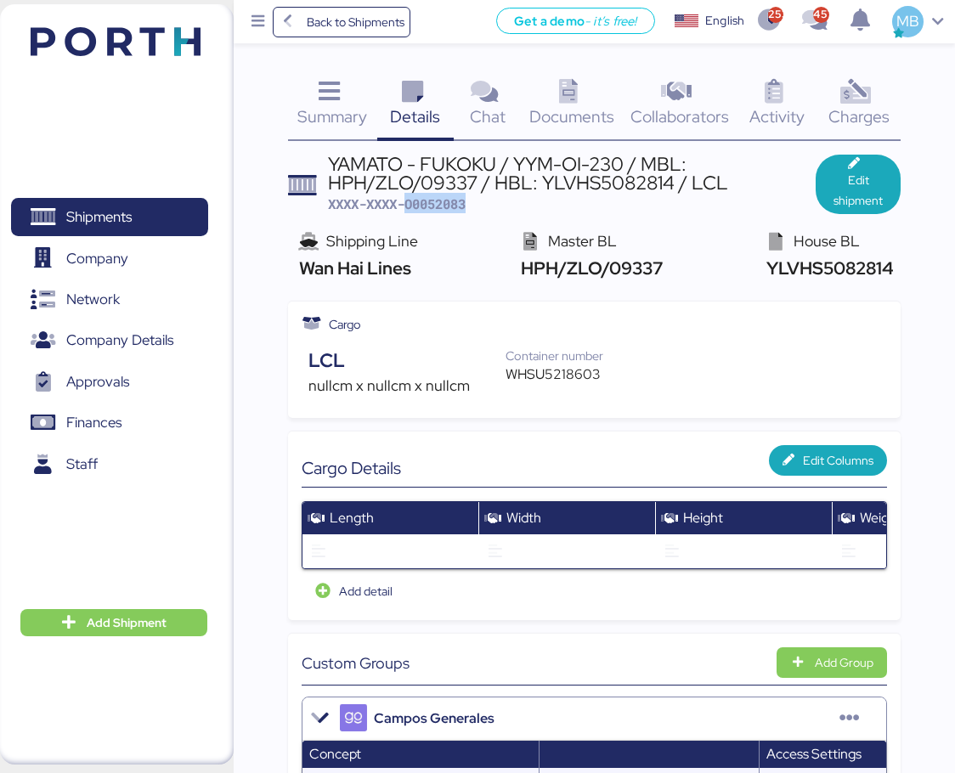
click at [425, 207] on span "XXXX-XXXX-O0052083" at bounding box center [397, 203] width 138 height 17
copy span "O0052083"
click at [528, 378] on div "WHSU5218603" at bounding box center [563, 374] width 116 height 20
copy div "WHSU5218603"
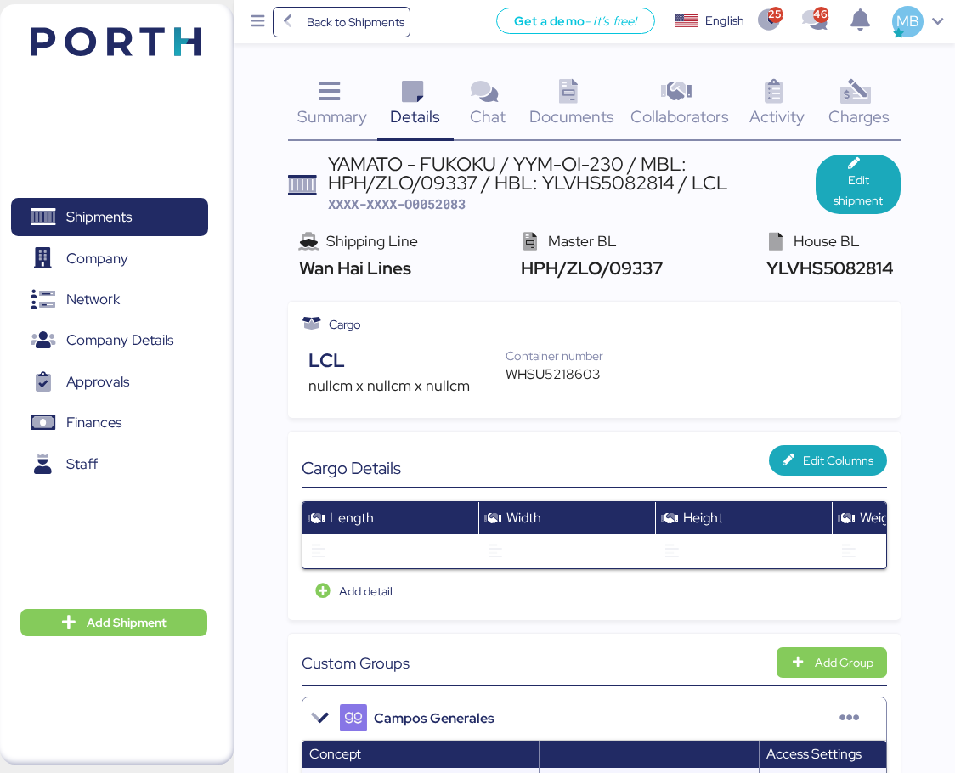
click at [446, 204] on span "XXXX-XXXX-O0052083" at bounding box center [397, 203] width 138 height 17
